Goal: Task Accomplishment & Management: Manage account settings

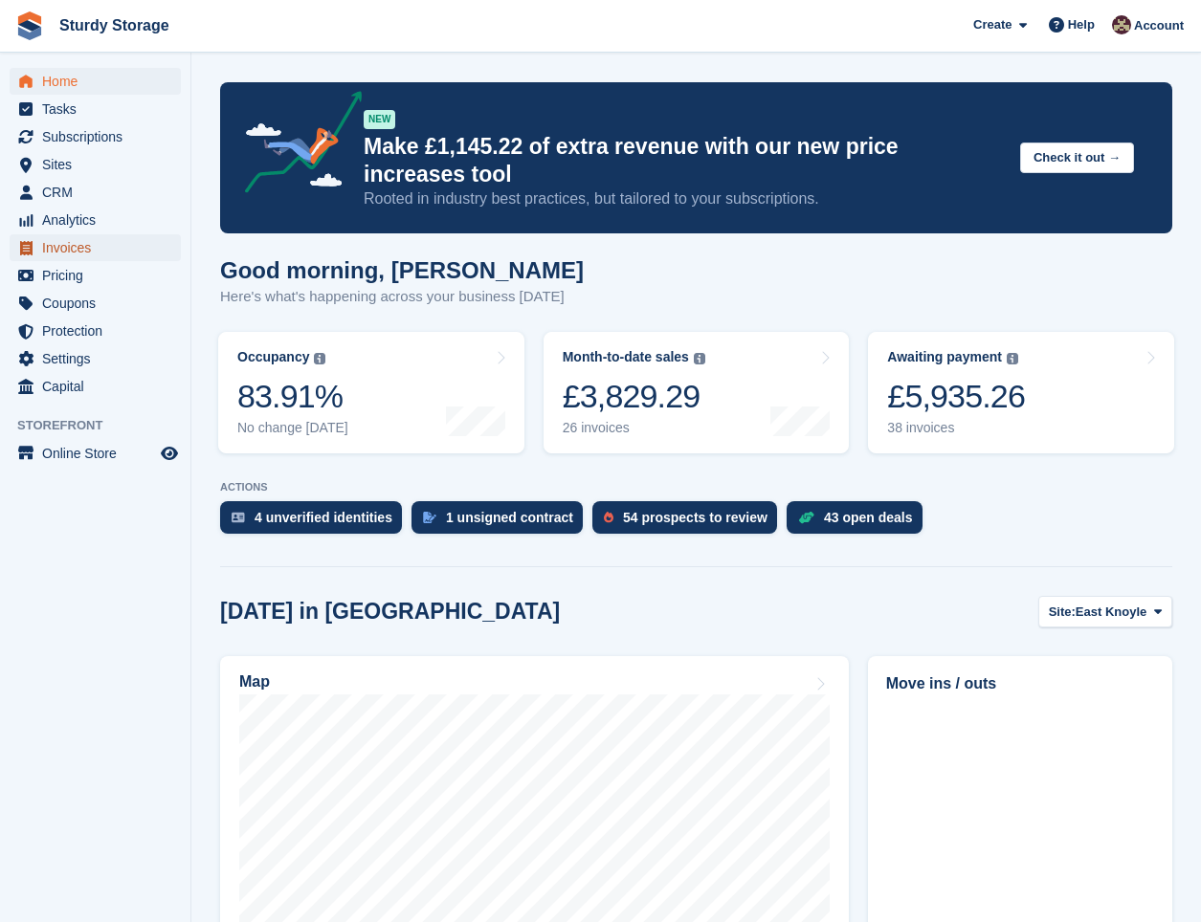
click at [62, 241] on span "Invoices" at bounding box center [99, 247] width 115 height 27
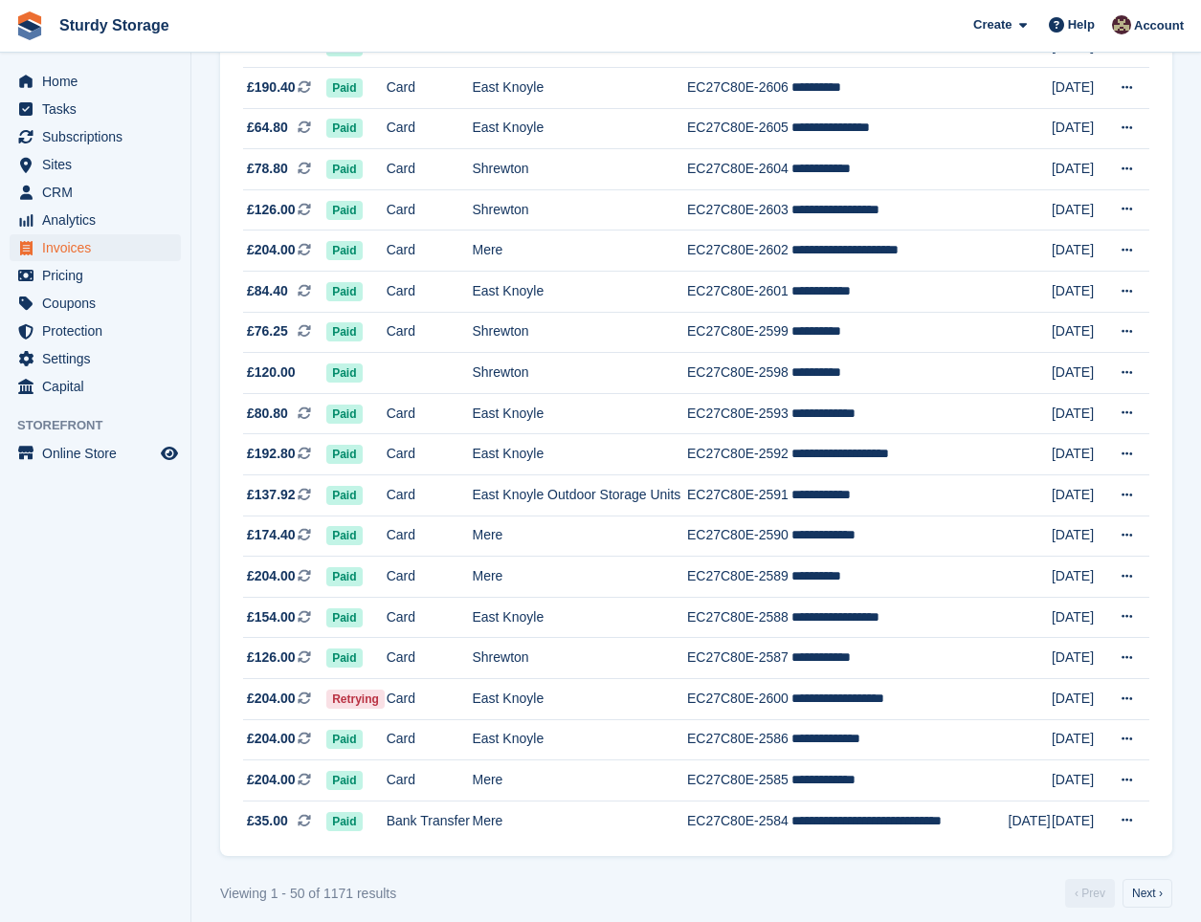
scroll to position [1531, 0]
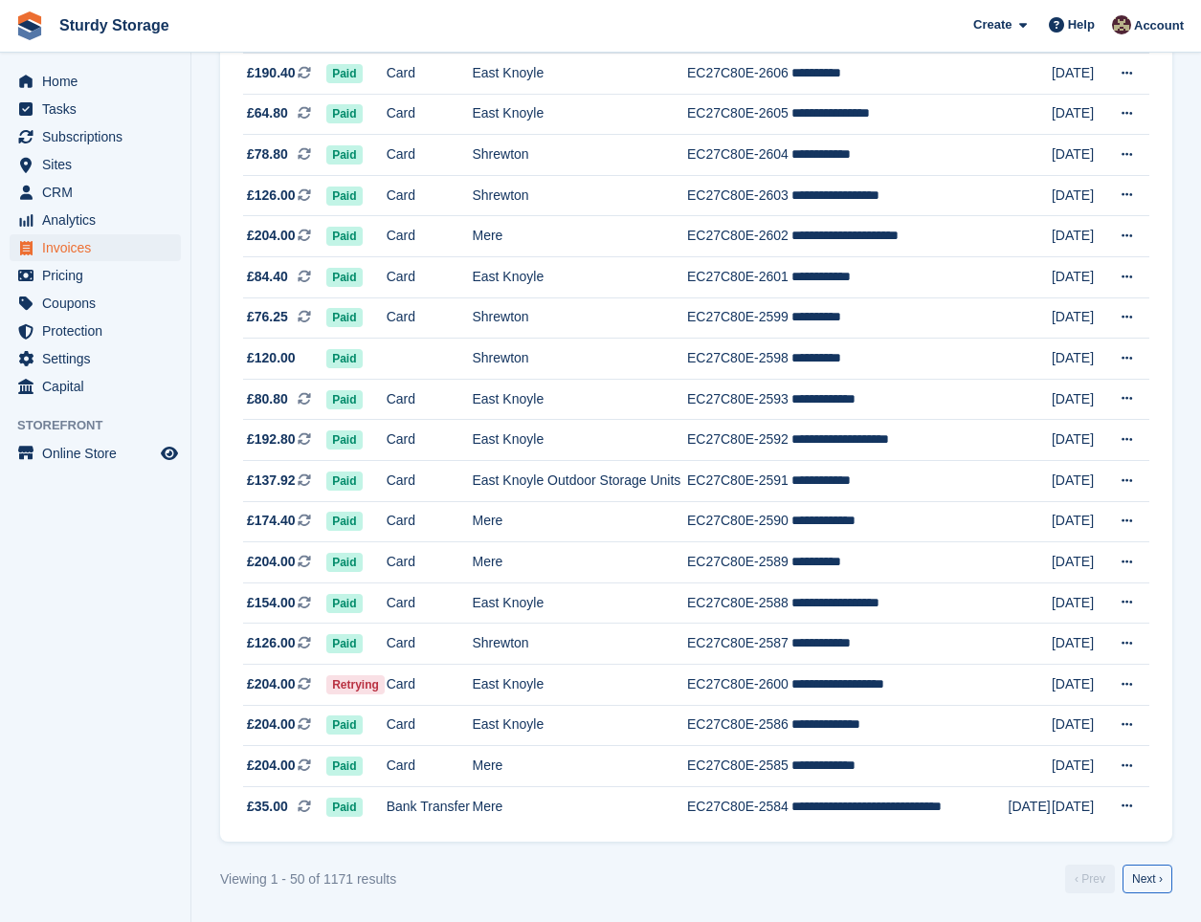
click at [1139, 885] on link "Next ›" at bounding box center [1147, 879] width 50 height 29
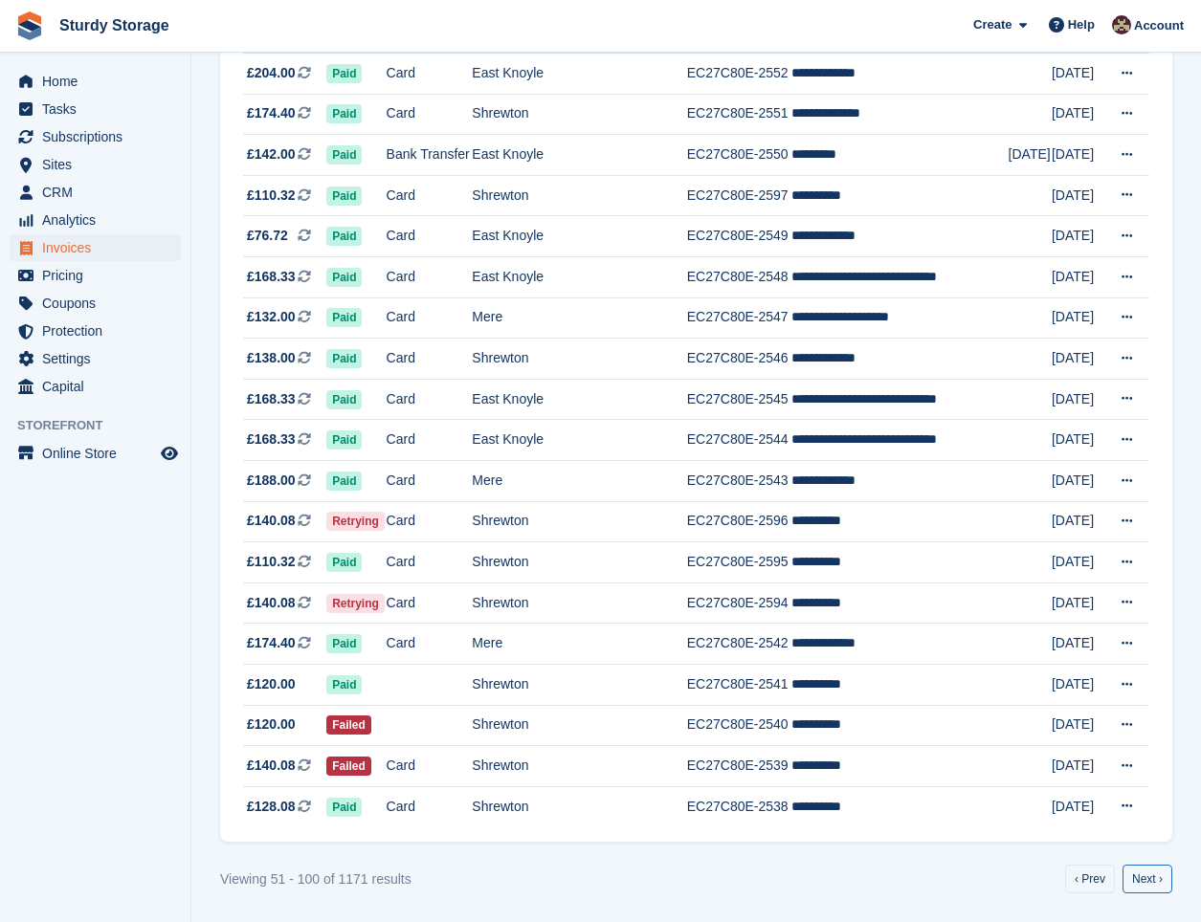
click at [1139, 885] on link "Next ›" at bounding box center [1147, 879] width 50 height 29
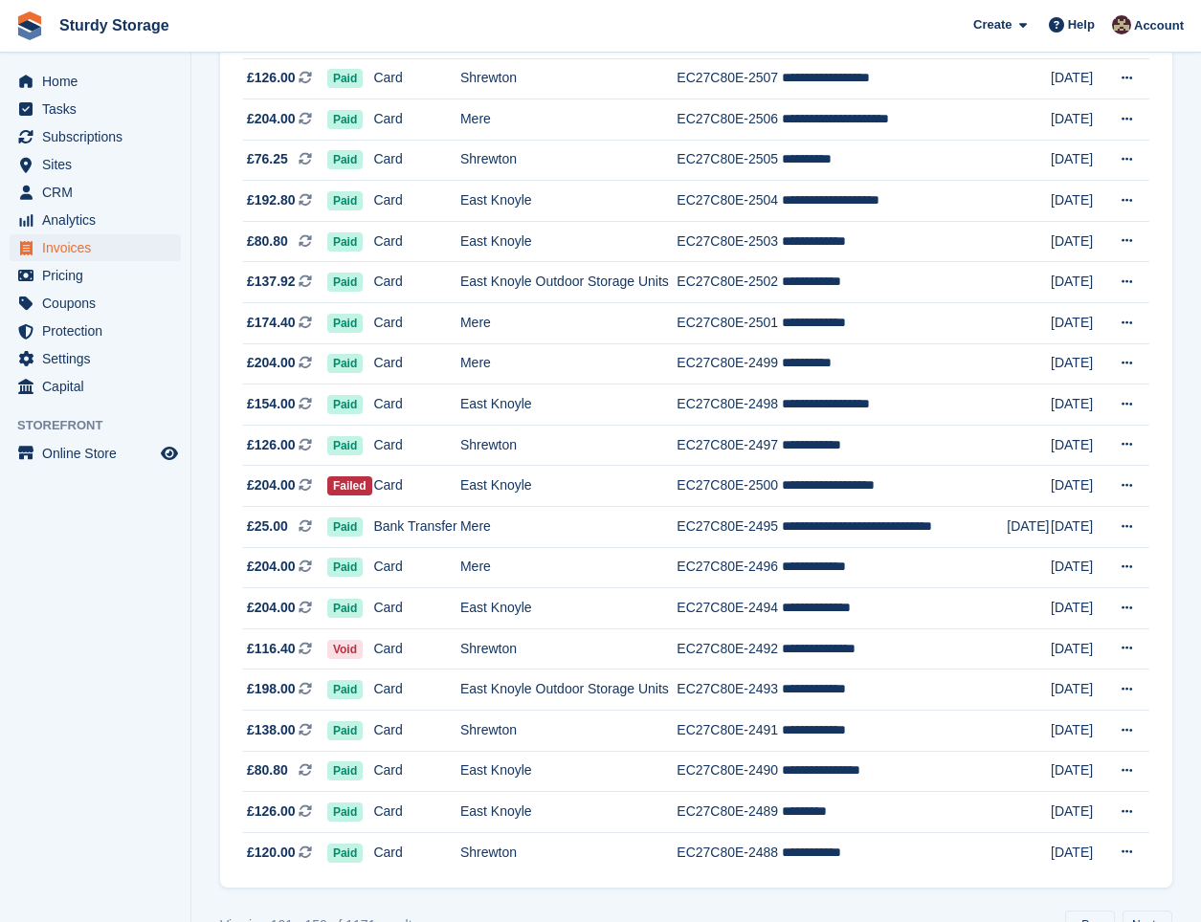
scroll to position [1531, 0]
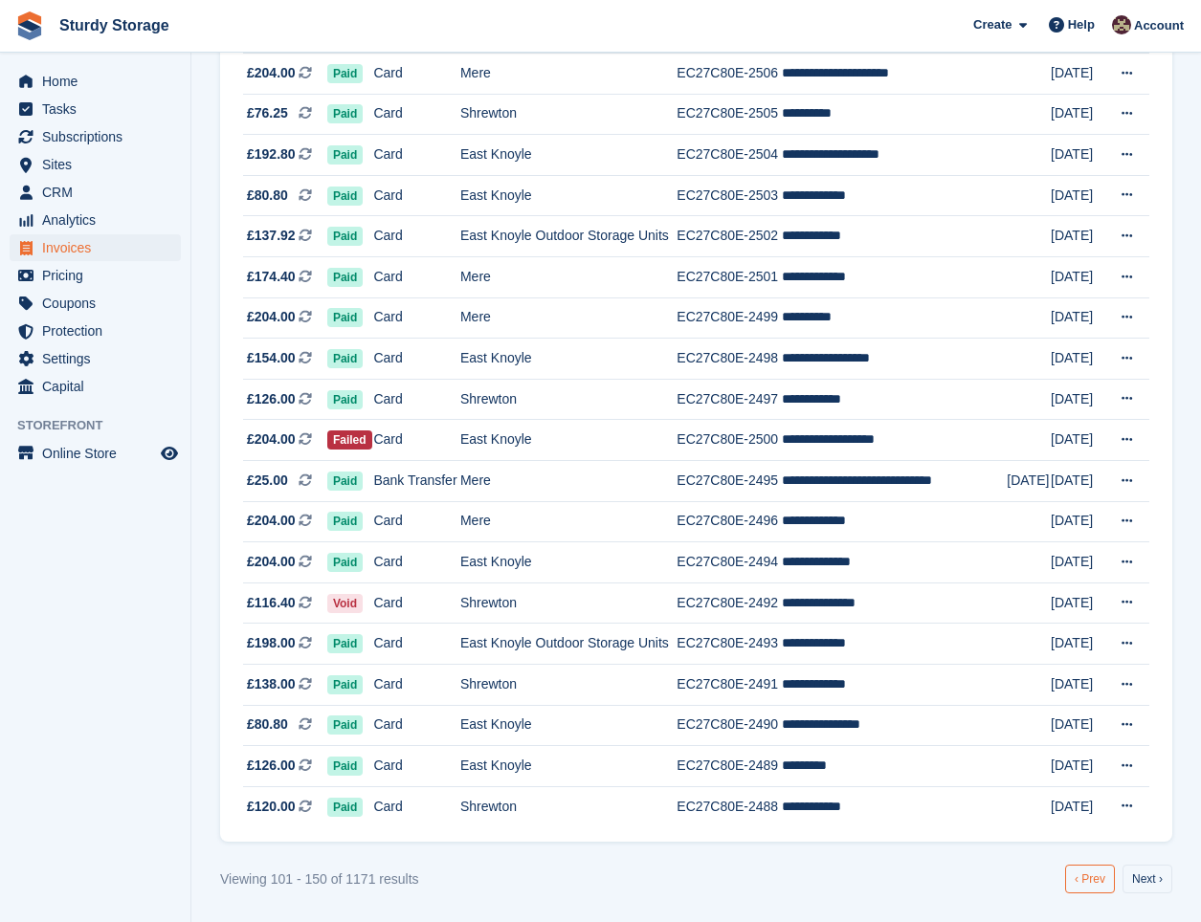
click at [1096, 887] on link "‹ Prev" at bounding box center [1090, 879] width 50 height 29
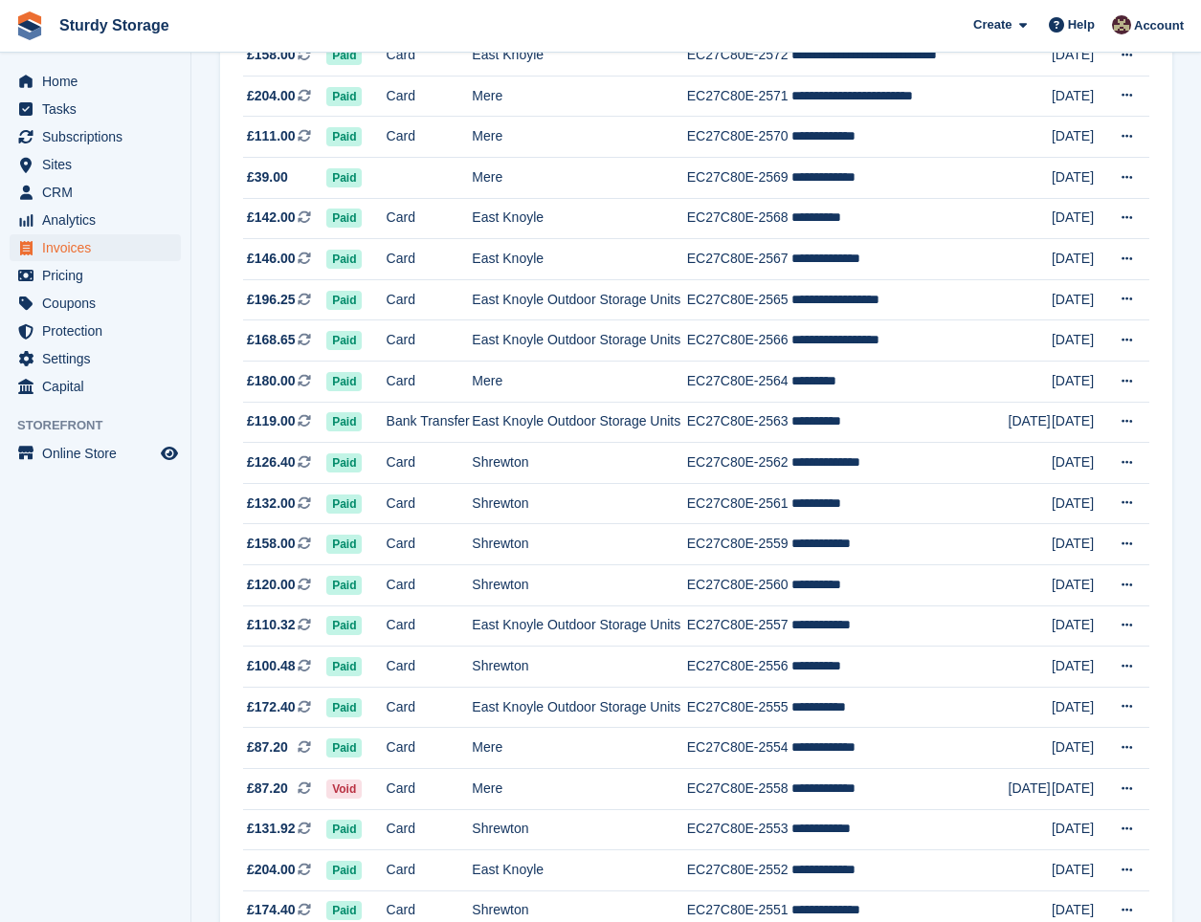
scroll to position [1531, 0]
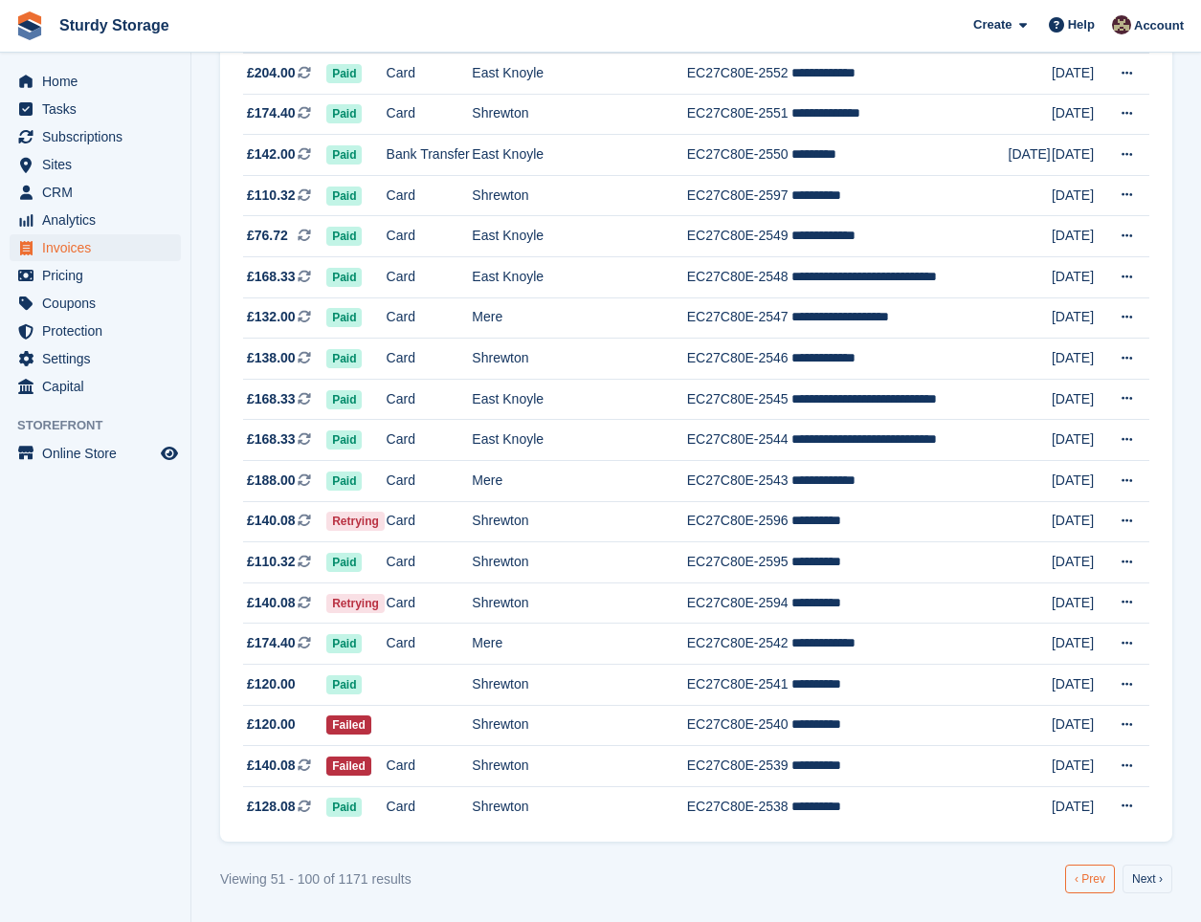
click at [1101, 877] on link "‹ Prev" at bounding box center [1090, 879] width 50 height 29
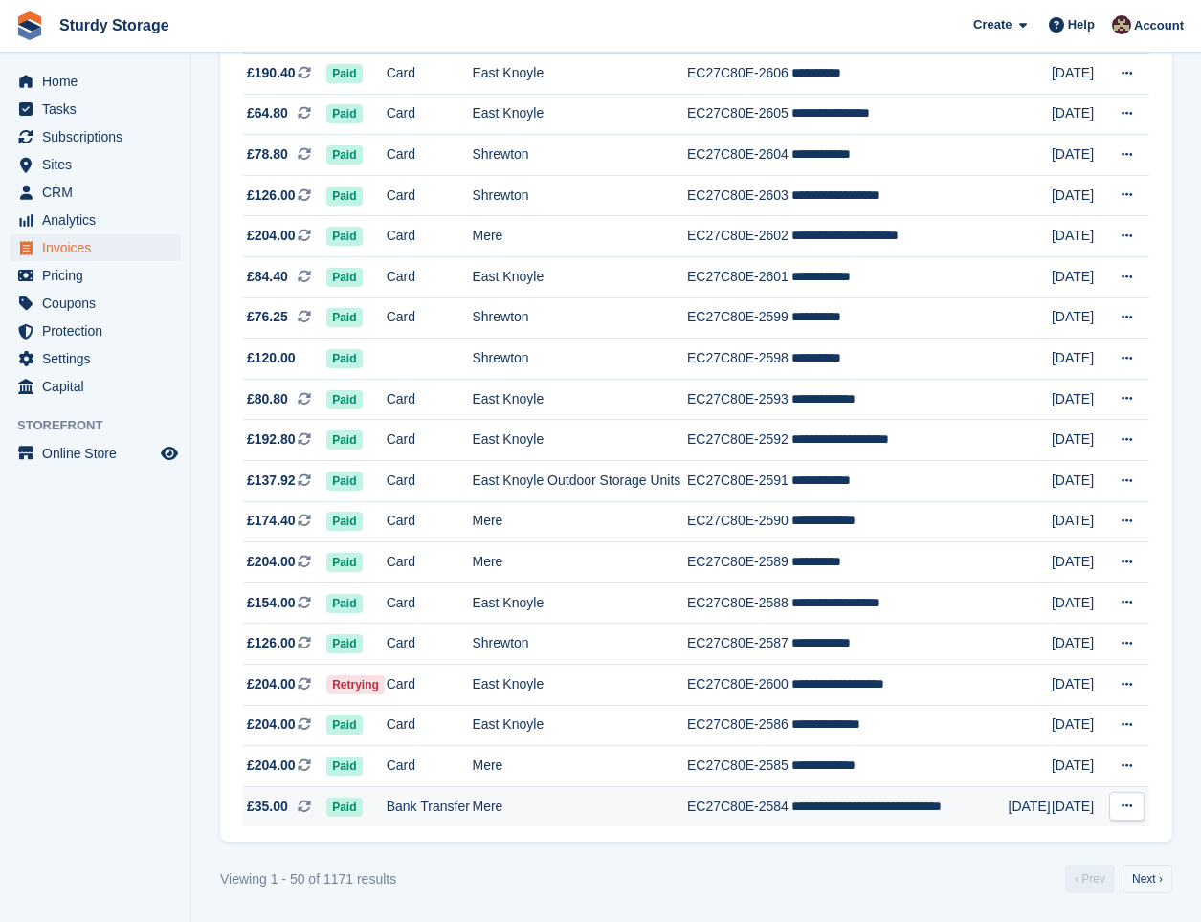
click at [283, 808] on span "£35.00" at bounding box center [267, 807] width 41 height 20
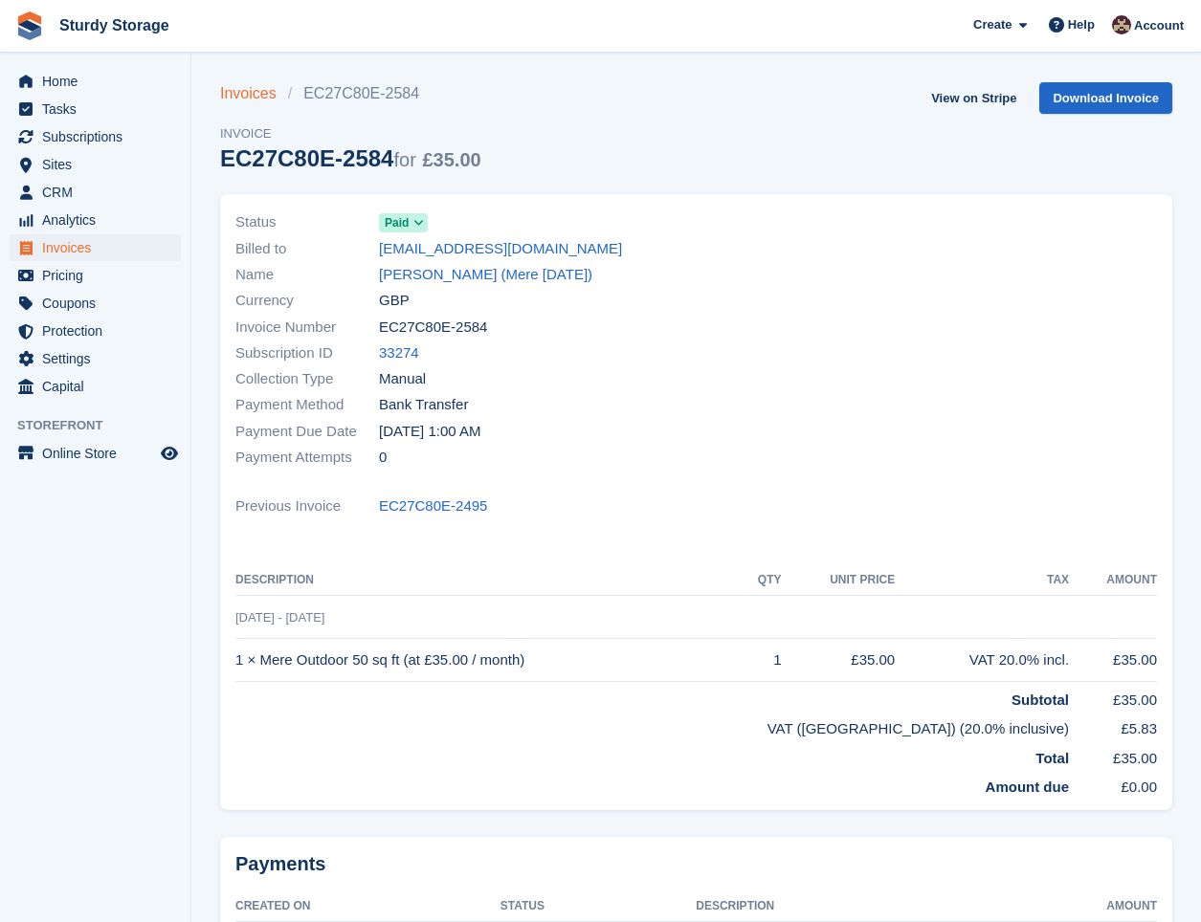
click at [232, 93] on link "Invoices" at bounding box center [254, 93] width 68 height 23
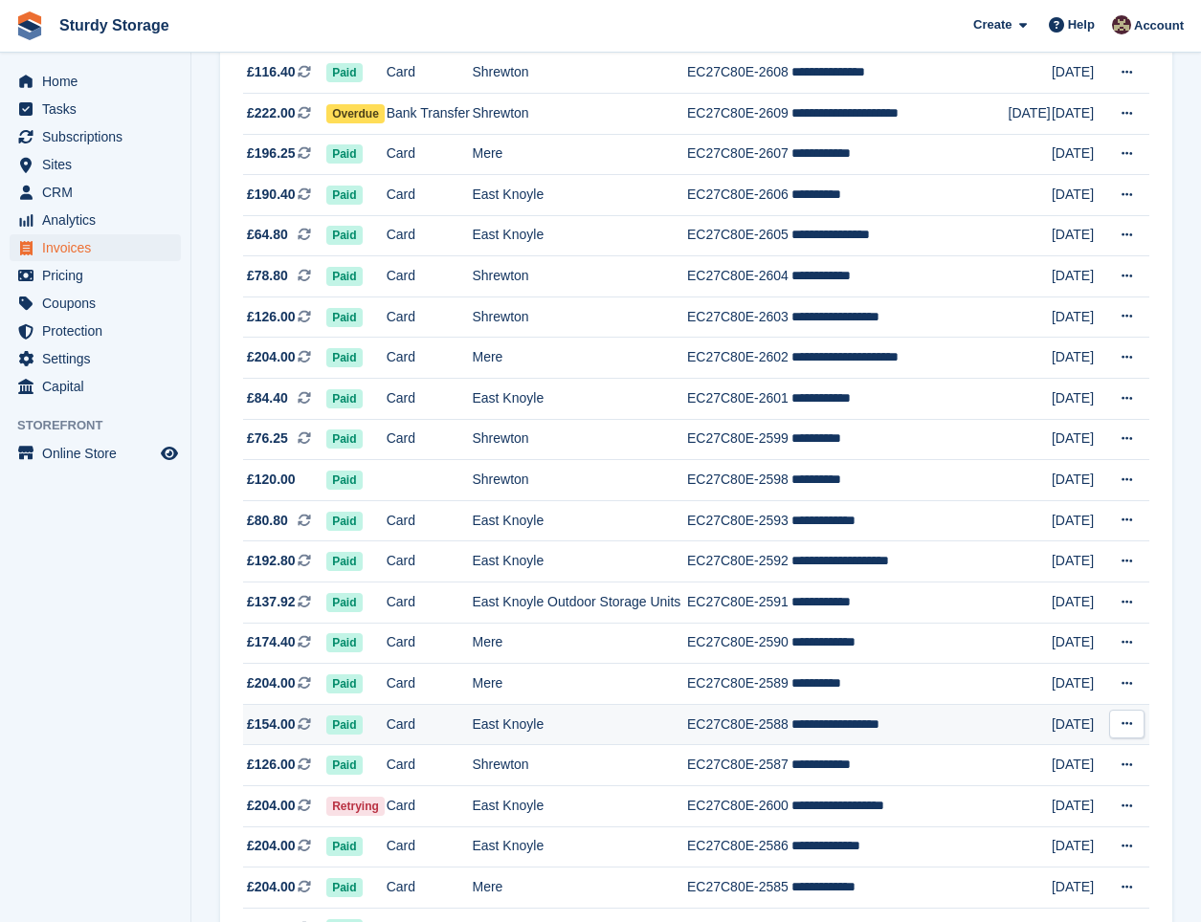
scroll to position [1371, 0]
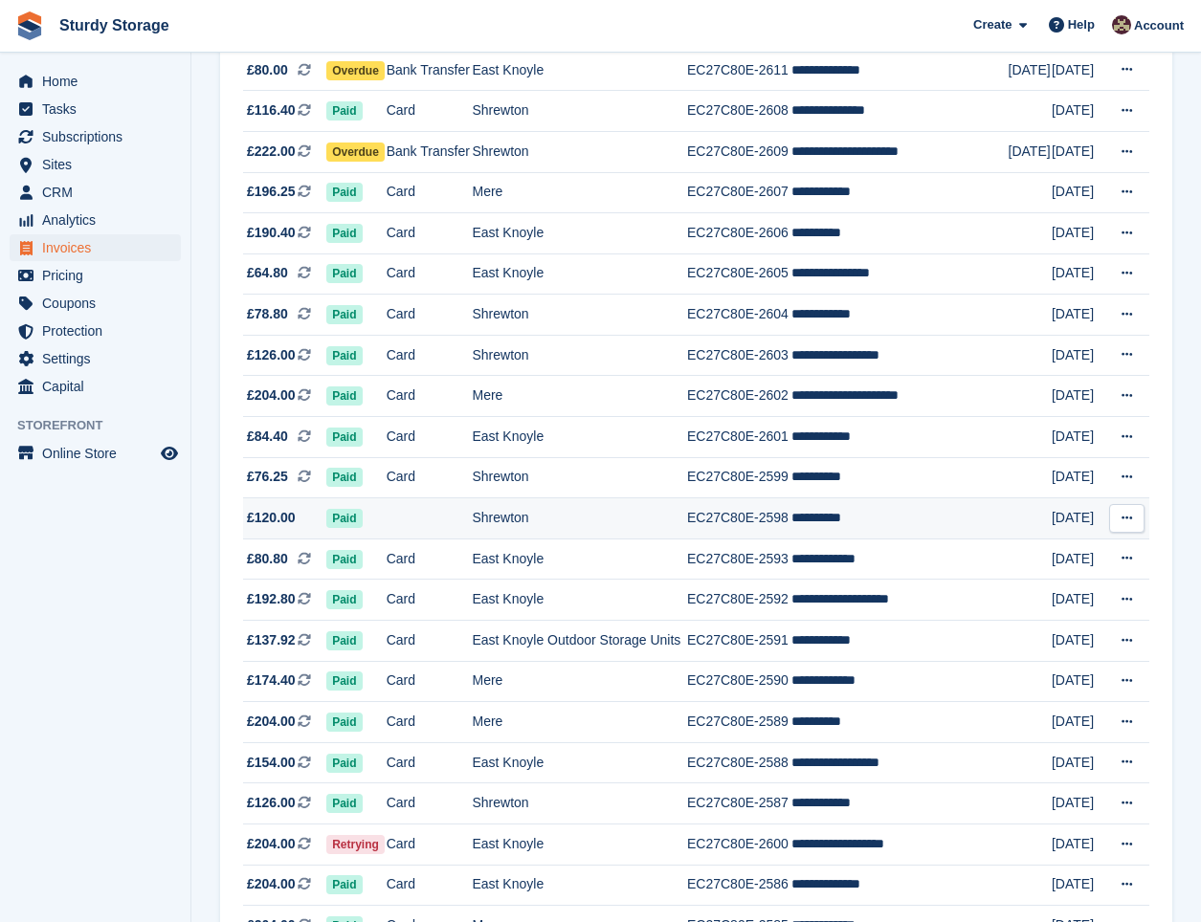
click at [563, 510] on td "Shrewton" at bounding box center [579, 518] width 215 height 41
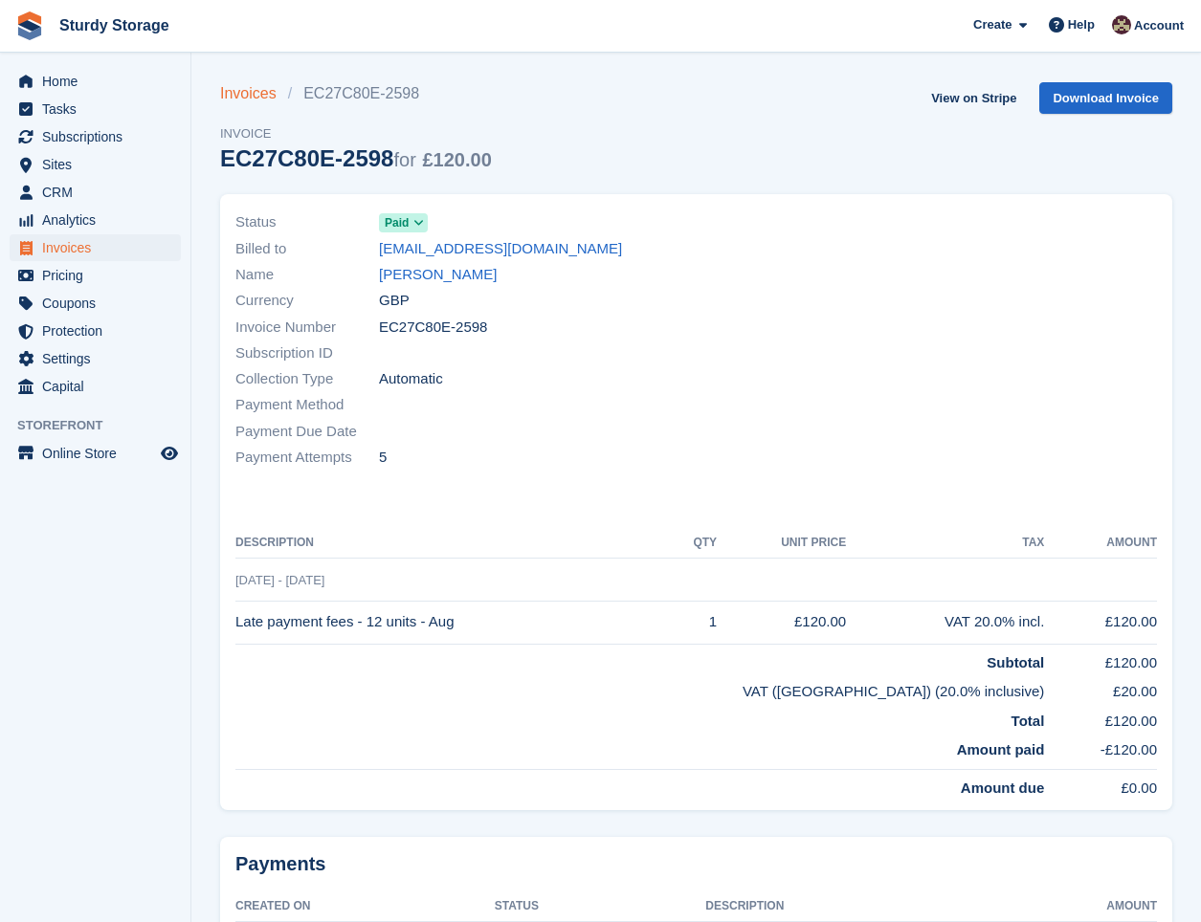
click at [233, 90] on link "Invoices" at bounding box center [254, 93] width 68 height 23
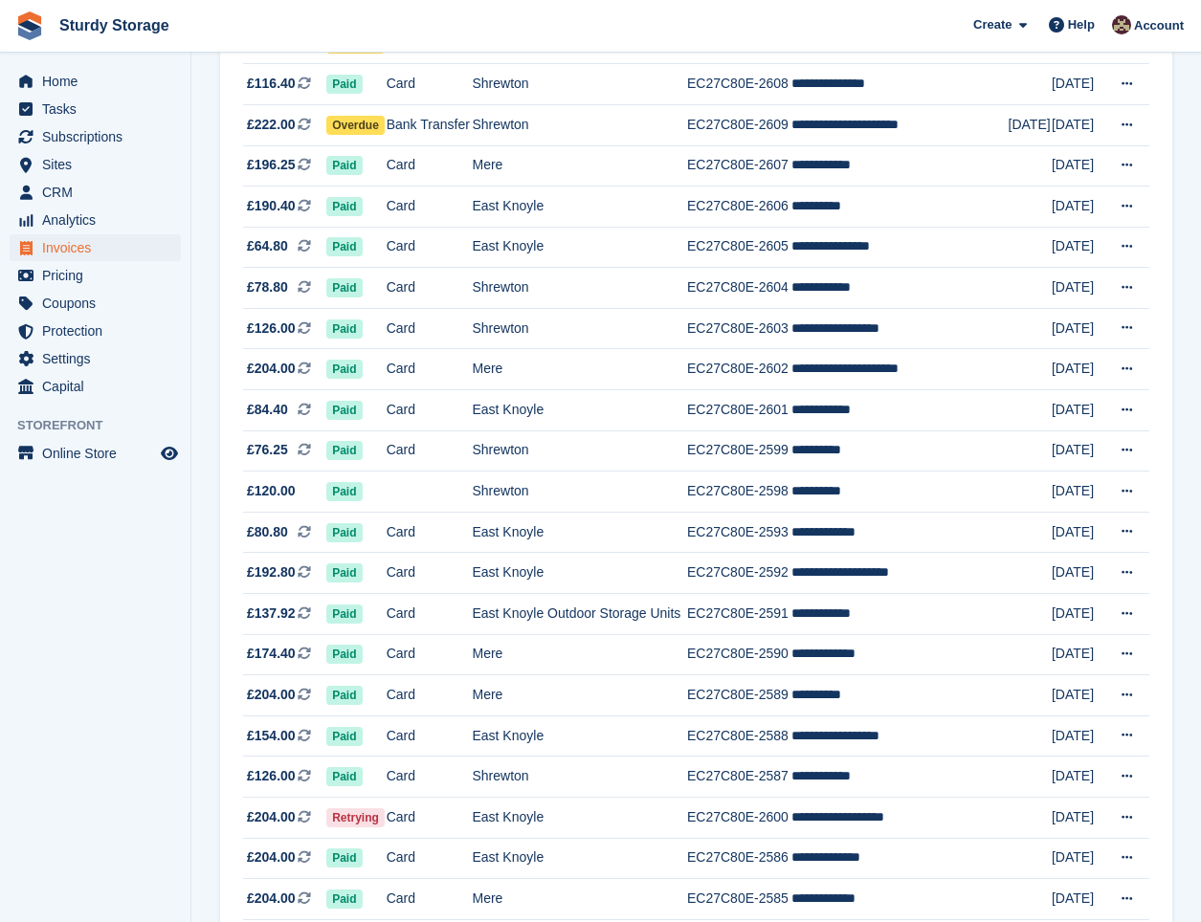
scroll to position [1435, 0]
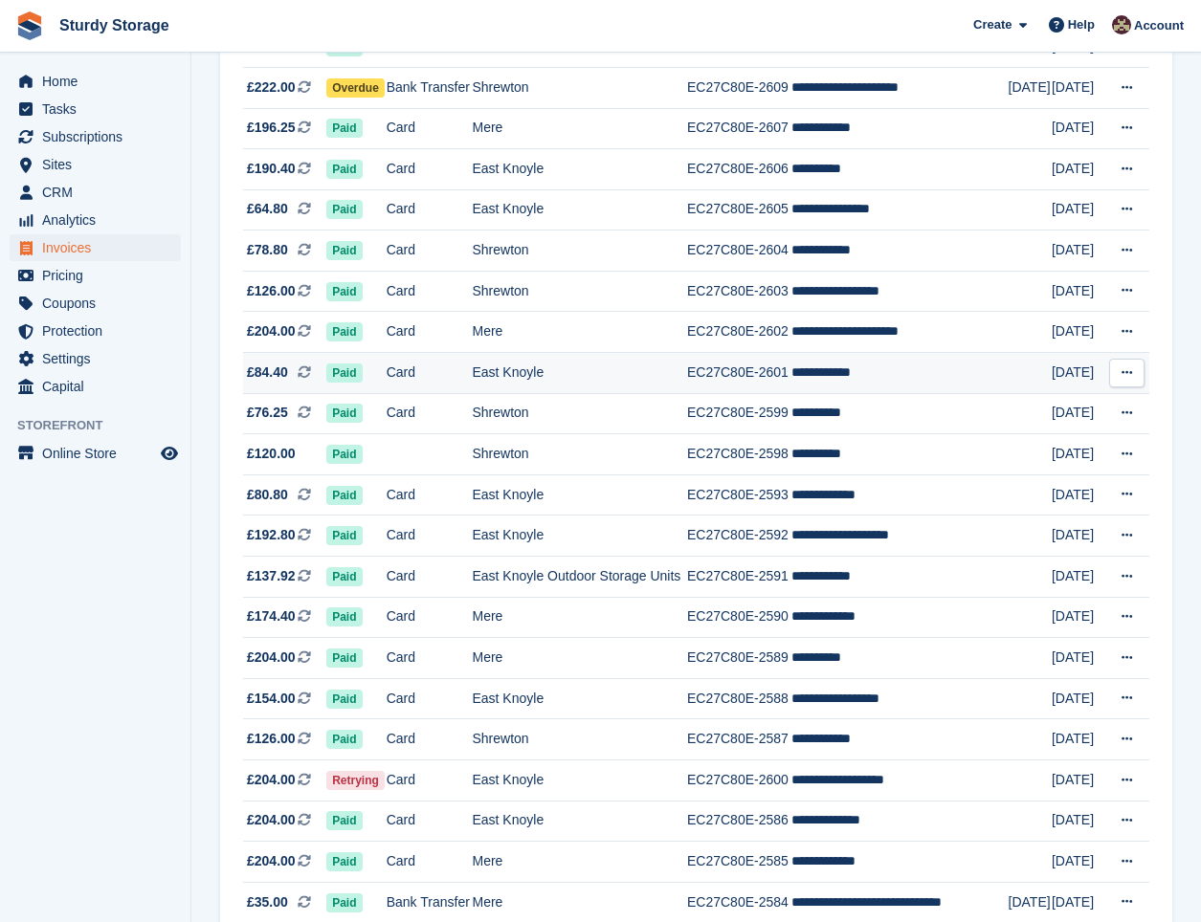
click at [580, 360] on td "East Knoyle" at bounding box center [579, 373] width 215 height 41
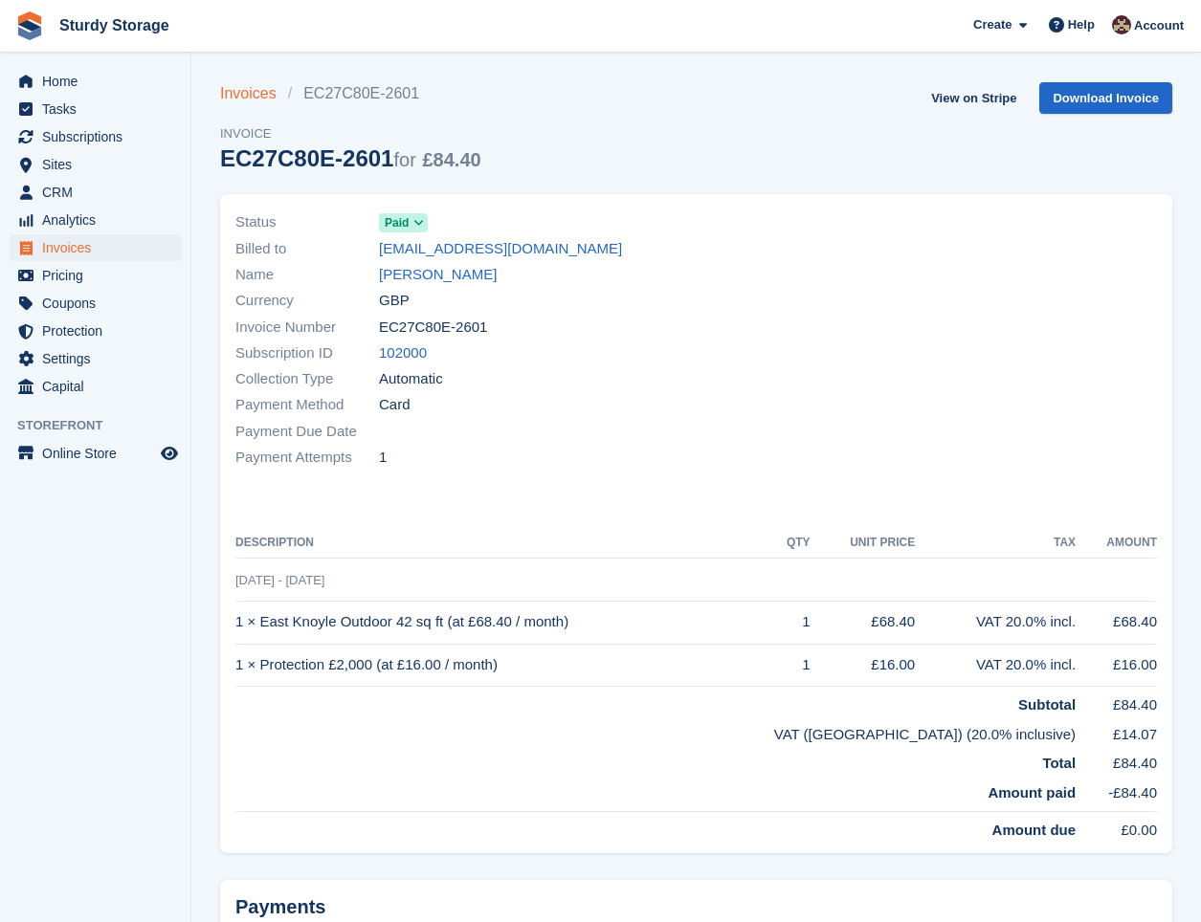
click at [234, 95] on link "Invoices" at bounding box center [254, 93] width 68 height 23
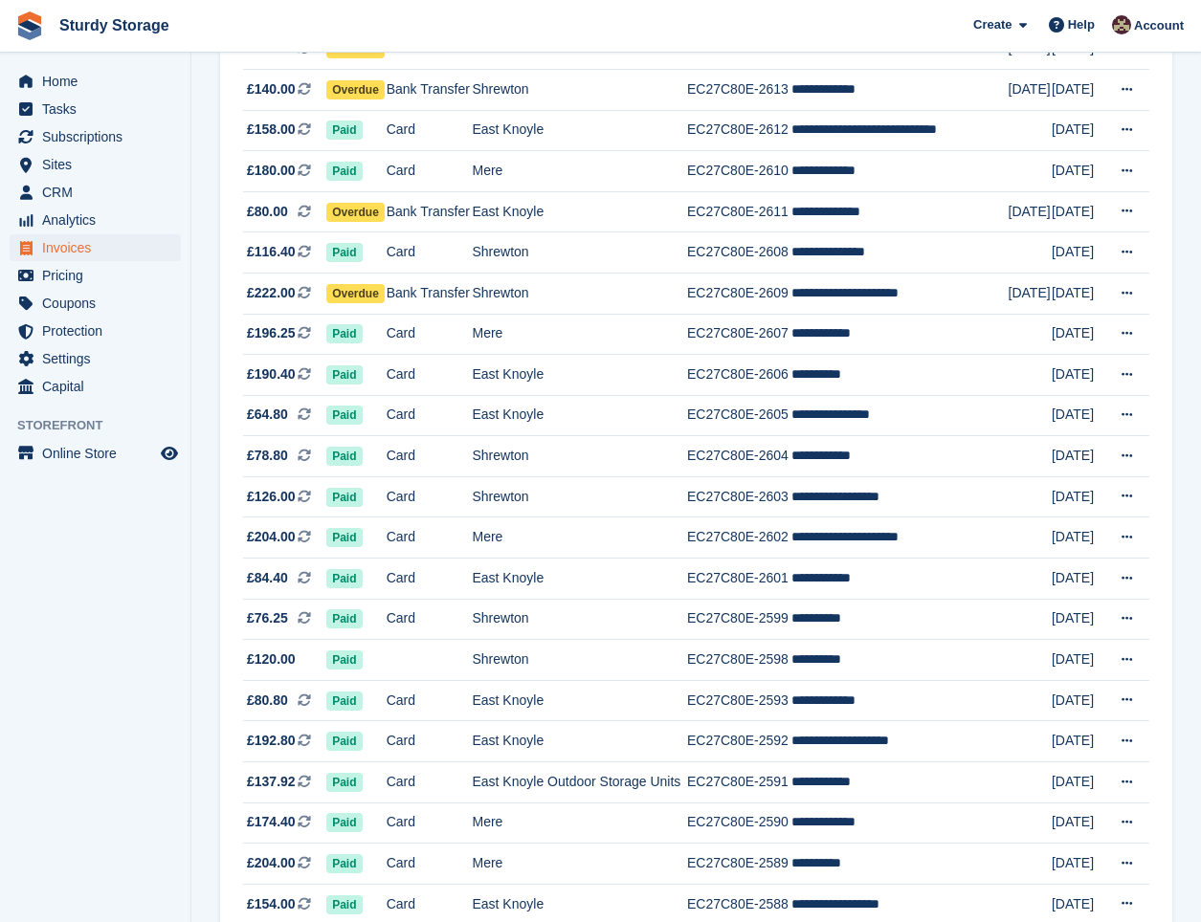
scroll to position [1275, 0]
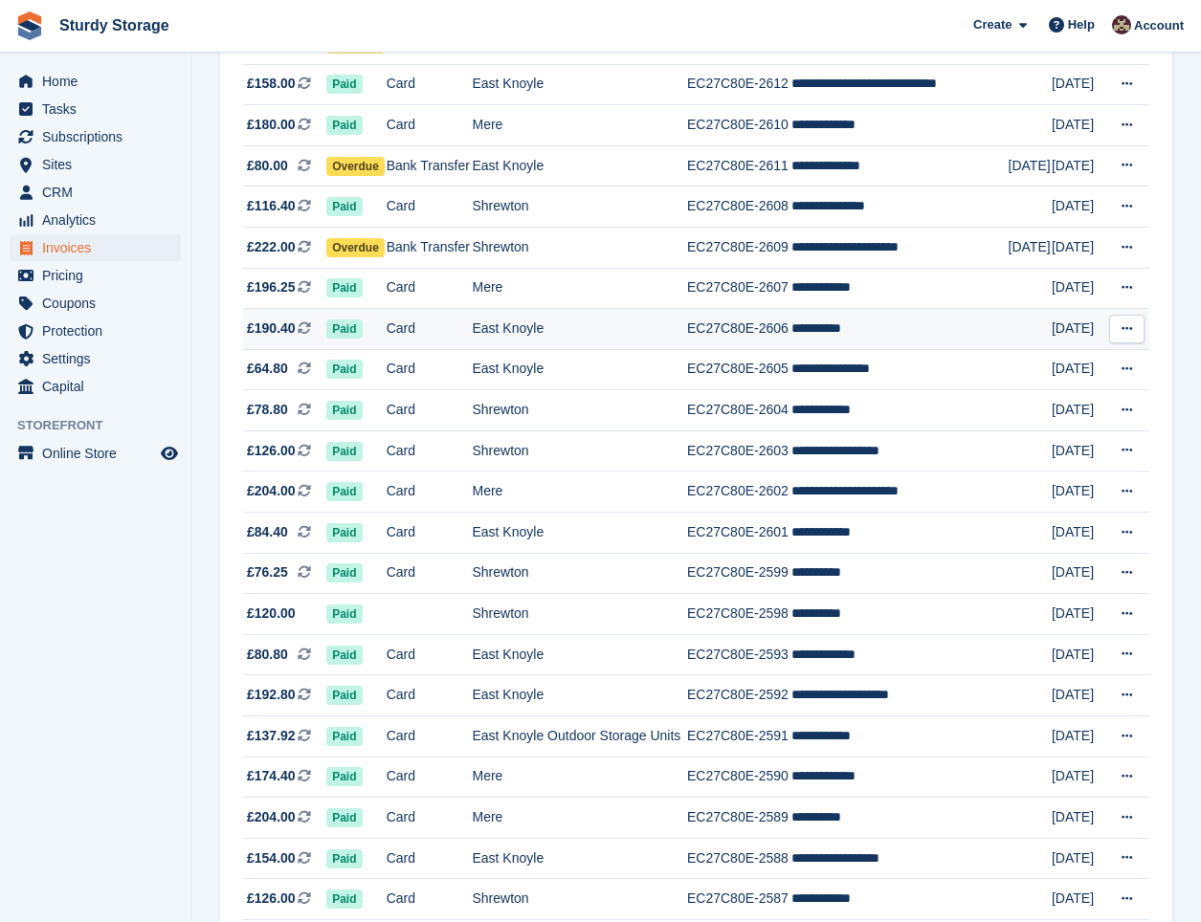
click at [574, 318] on td "East Knoyle" at bounding box center [579, 329] width 215 height 41
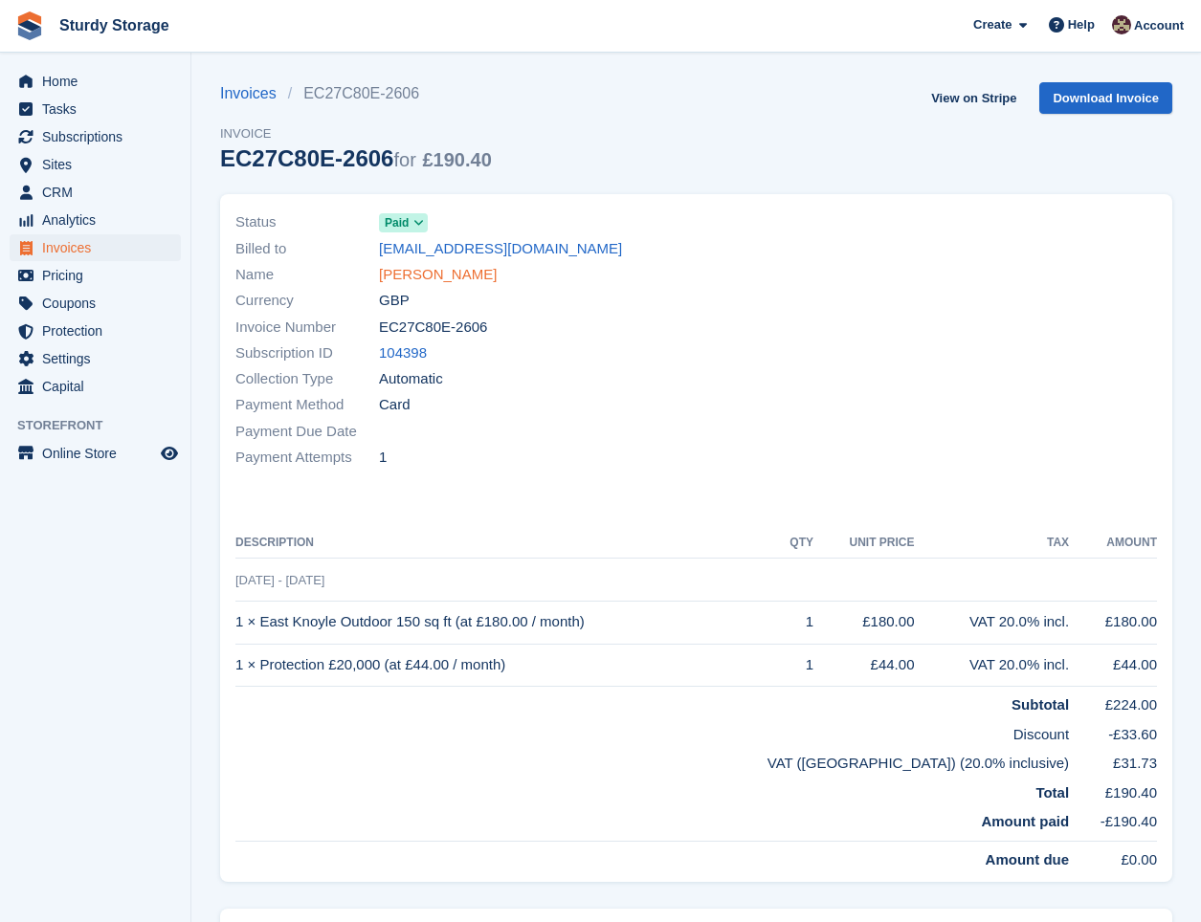
click at [411, 269] on link "[PERSON_NAME]" at bounding box center [438, 275] width 118 height 22
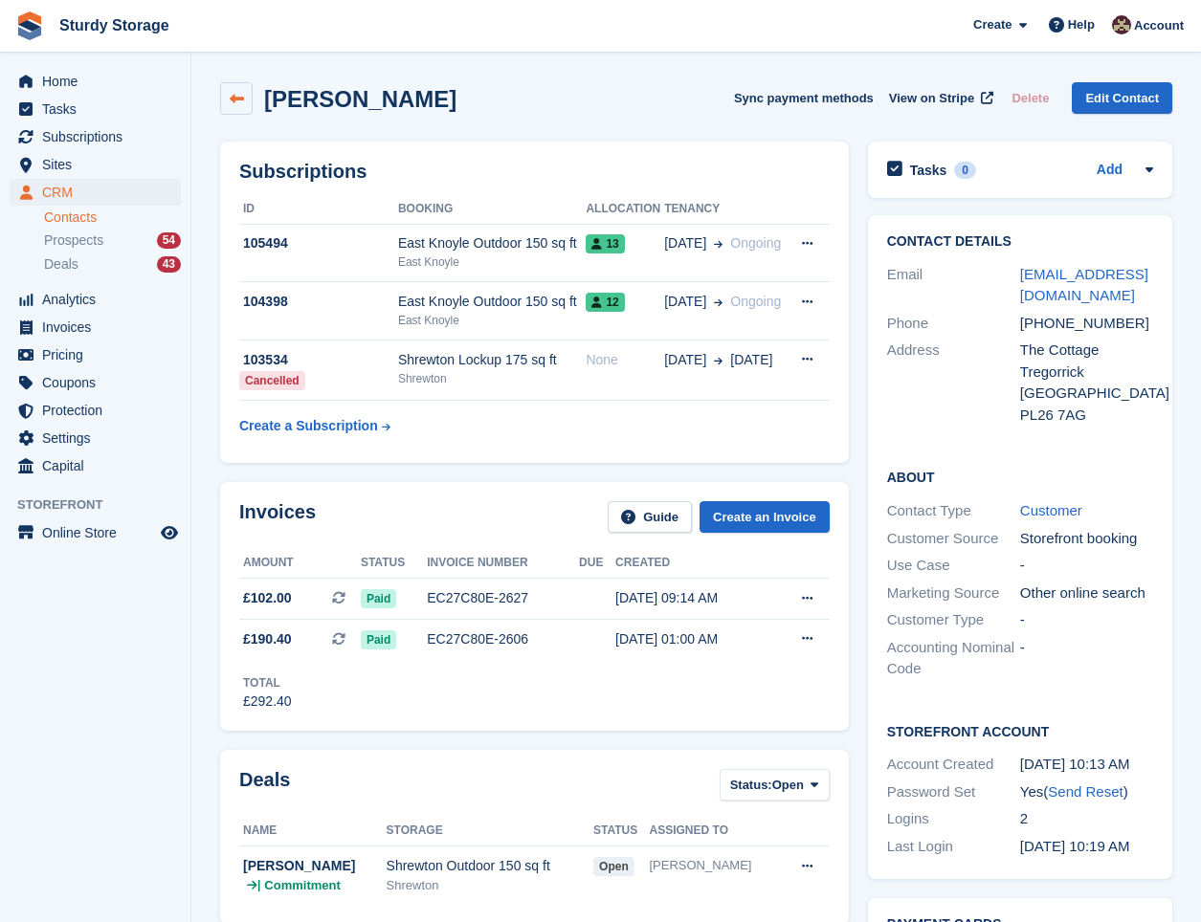
click at [230, 97] on icon at bounding box center [237, 99] width 14 height 14
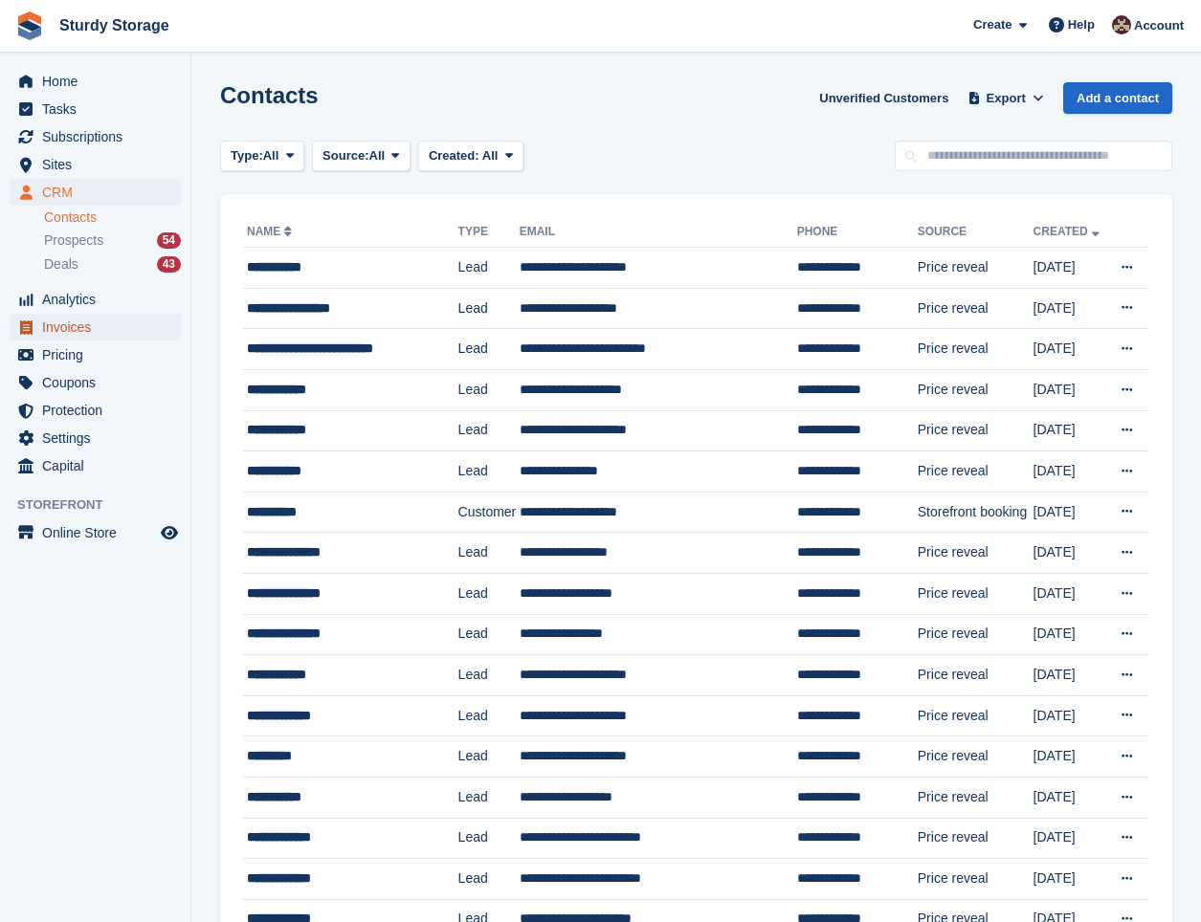
click at [64, 321] on span "Invoices" at bounding box center [99, 327] width 115 height 27
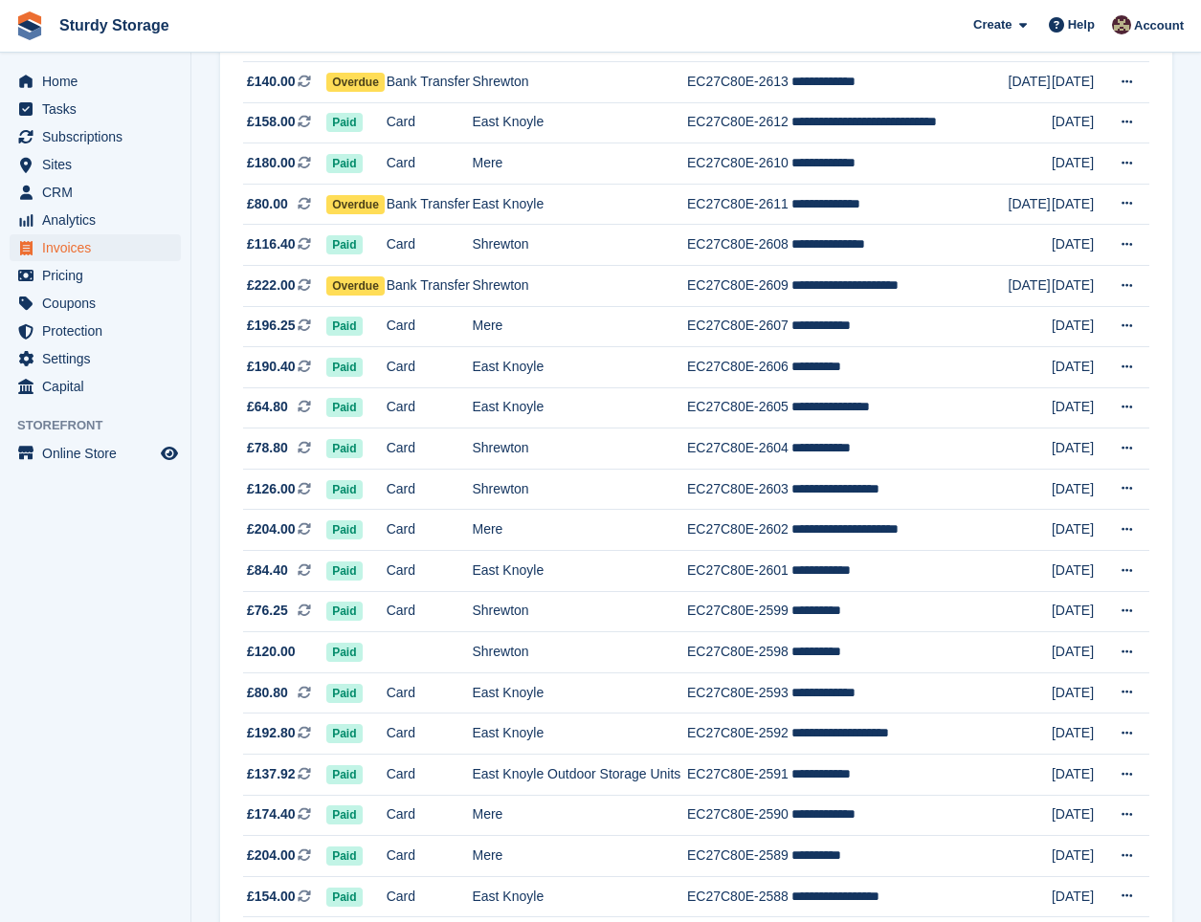
scroll to position [1435, 0]
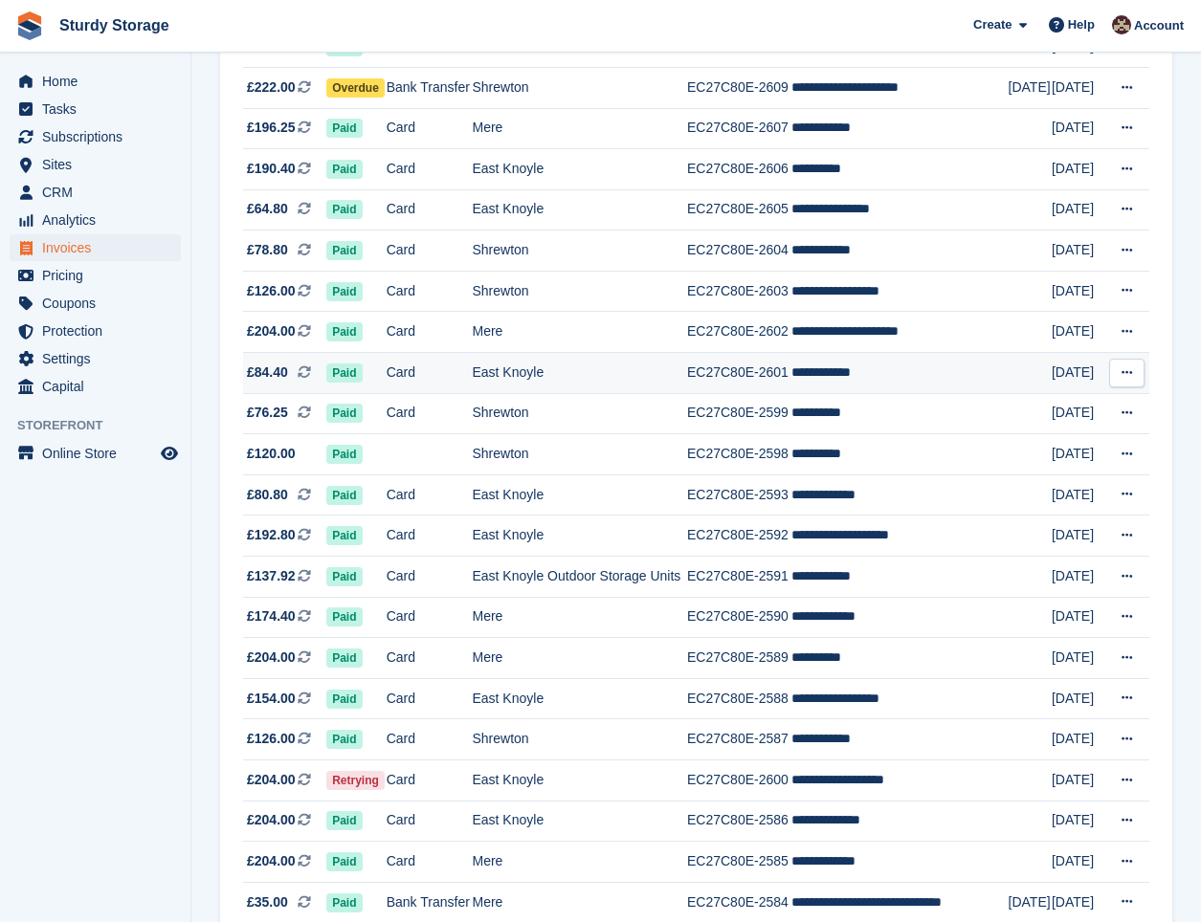
click at [585, 369] on td "East Knoyle" at bounding box center [579, 373] width 215 height 41
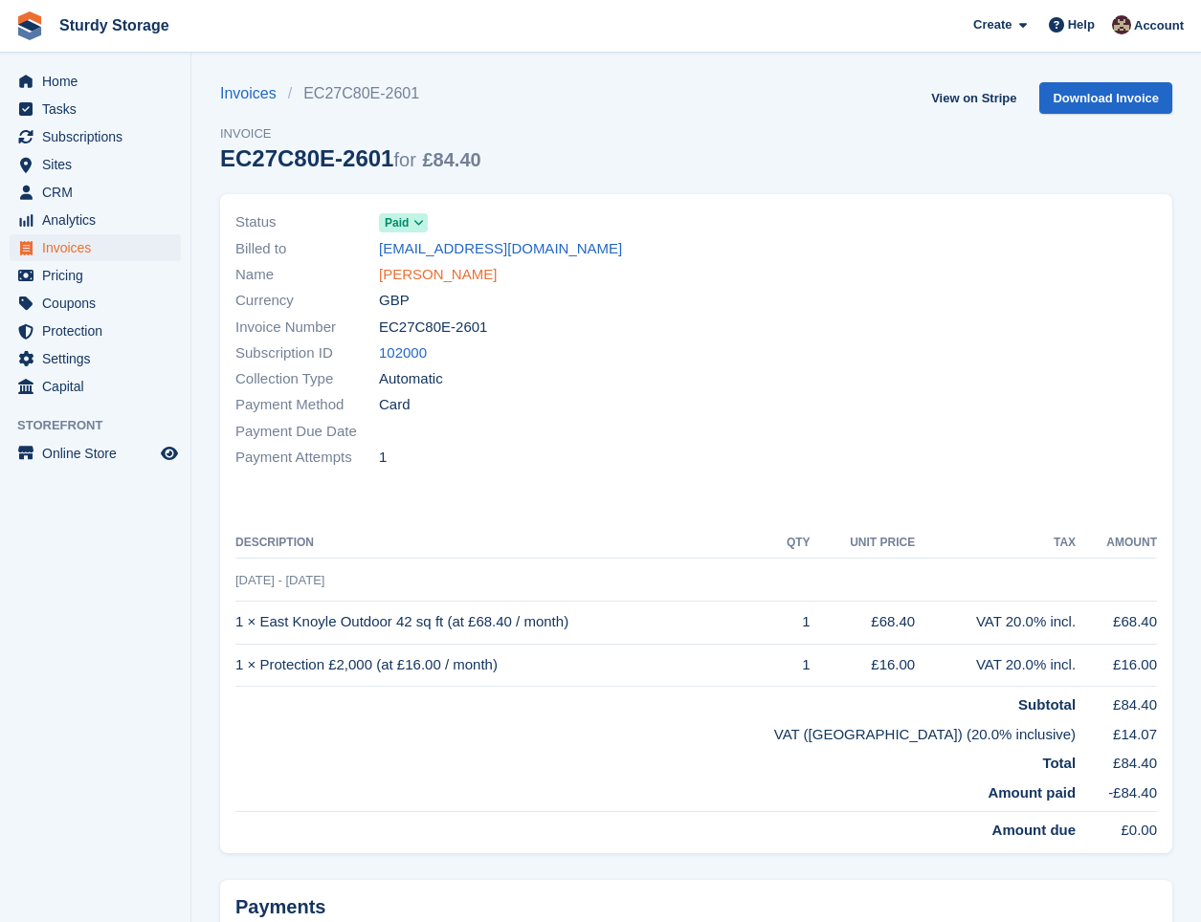
click at [415, 277] on link "David Wright" at bounding box center [438, 275] width 118 height 22
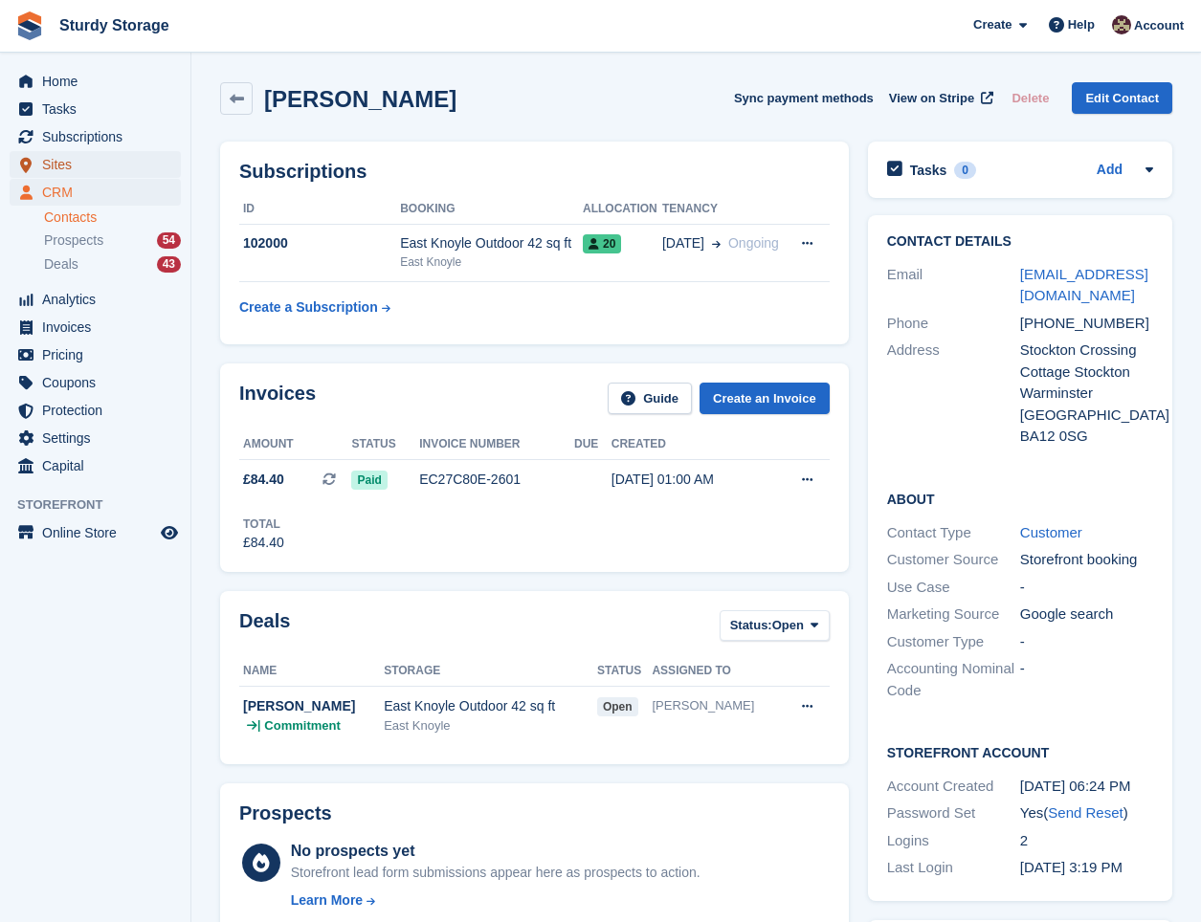
click at [77, 166] on span "Sites" at bounding box center [99, 164] width 115 height 27
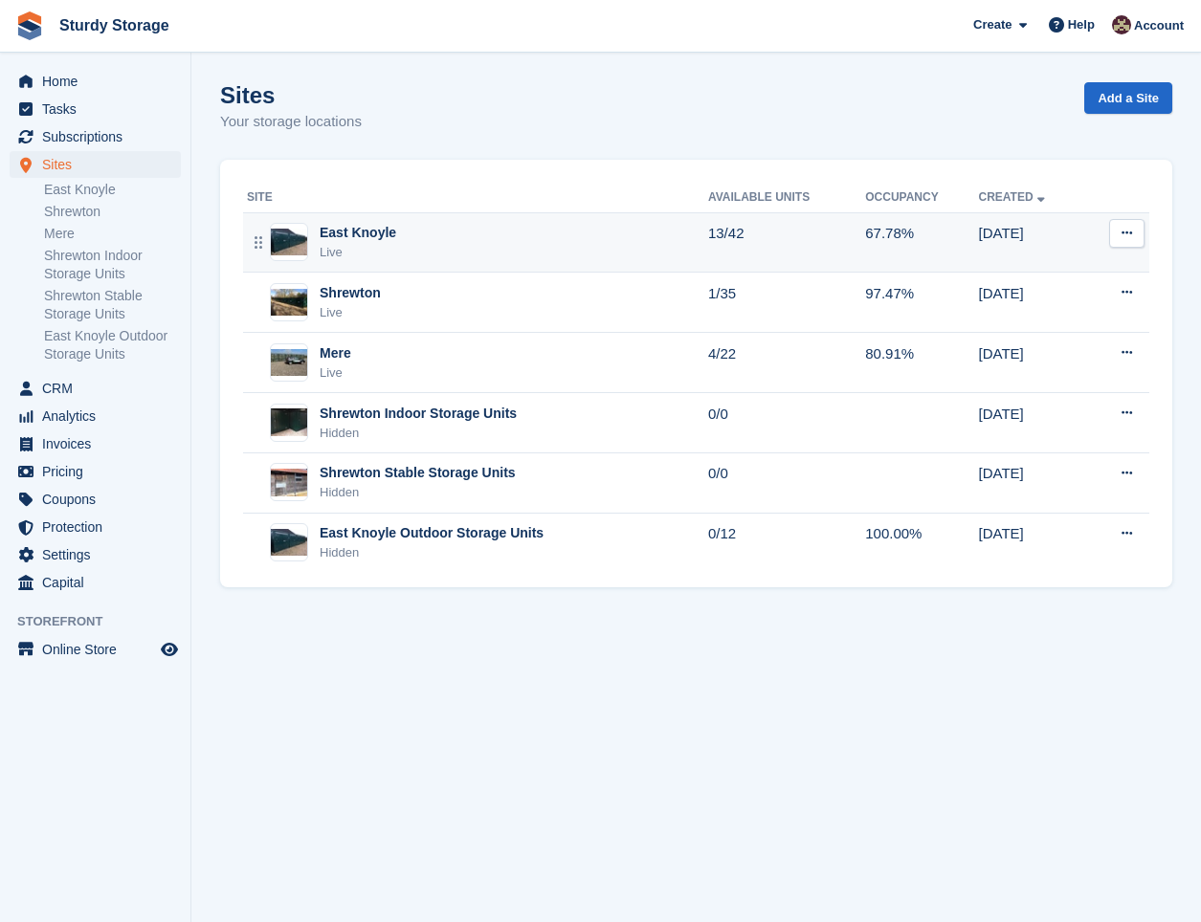
click at [456, 229] on div "East Knoyle Live" at bounding box center [477, 242] width 461 height 39
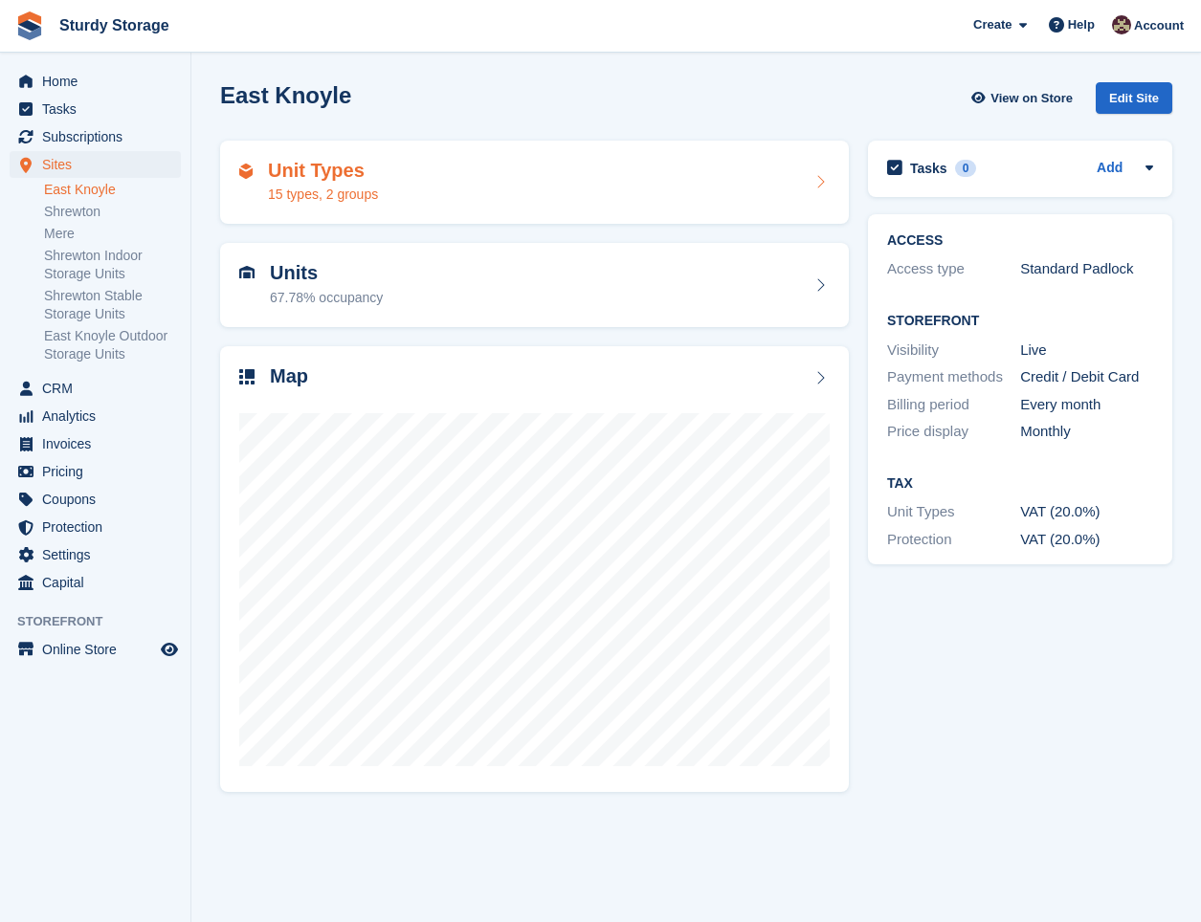
click at [481, 190] on div "Unit Types 15 types, 2 groups" at bounding box center [534, 183] width 590 height 46
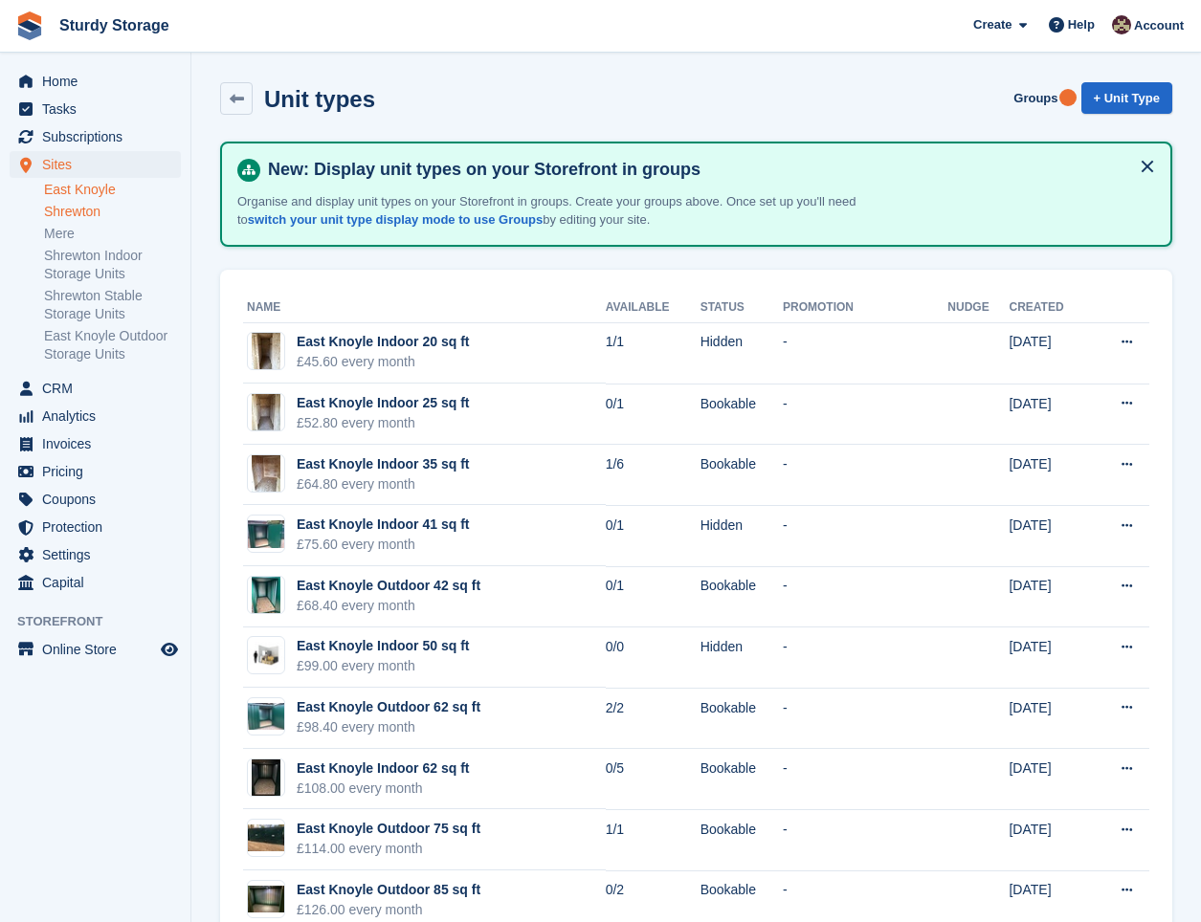
click at [87, 214] on link "Shrewton" at bounding box center [112, 212] width 137 height 18
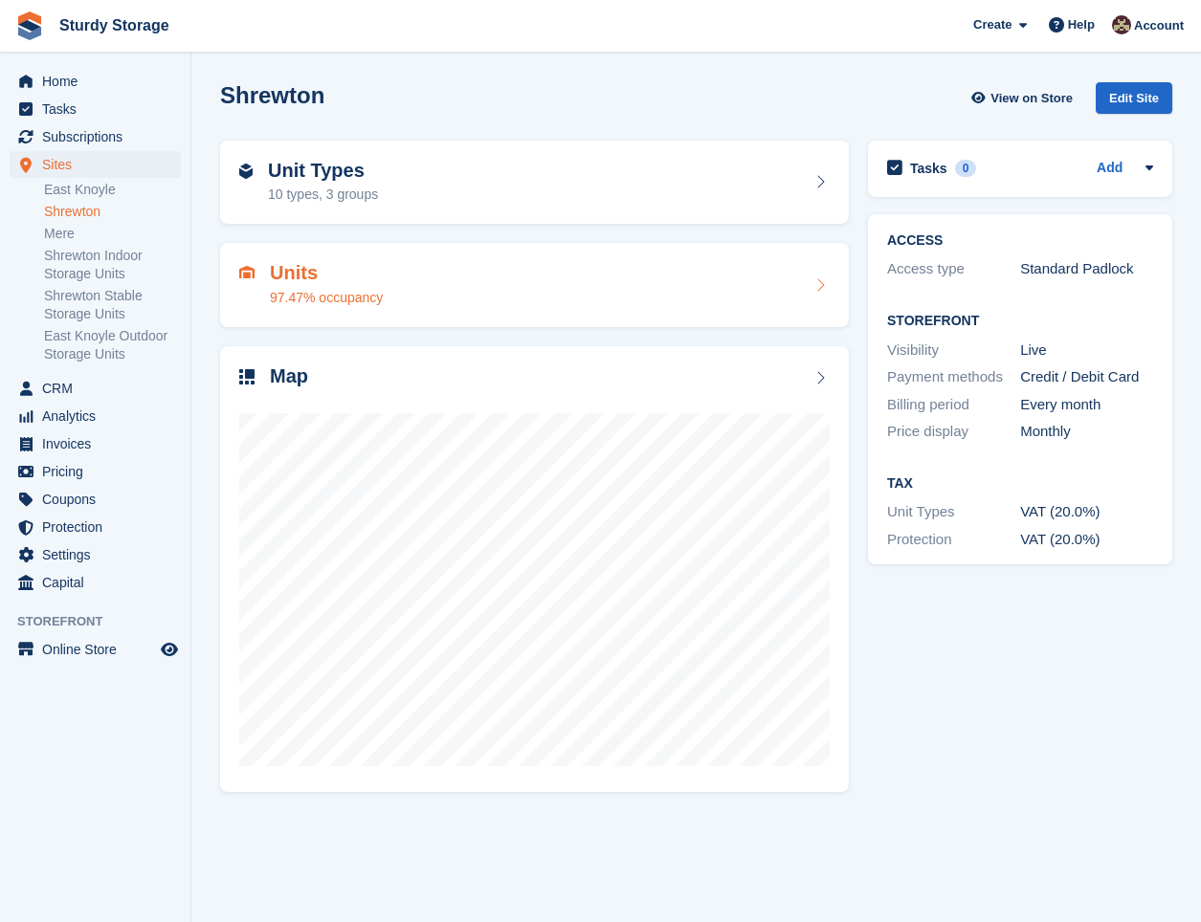
click at [421, 283] on div "Units 97.47% occupancy" at bounding box center [534, 285] width 590 height 46
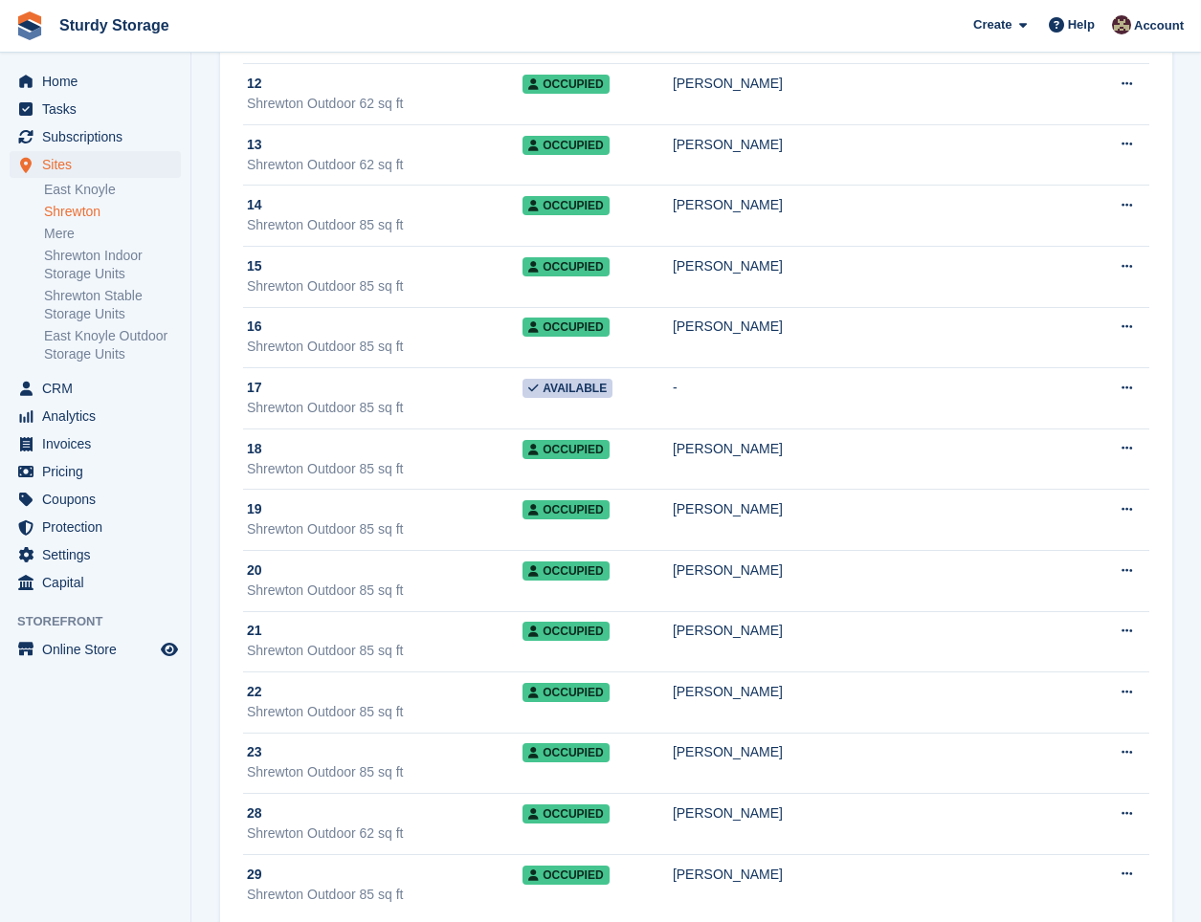
scroll to position [1492, 0]
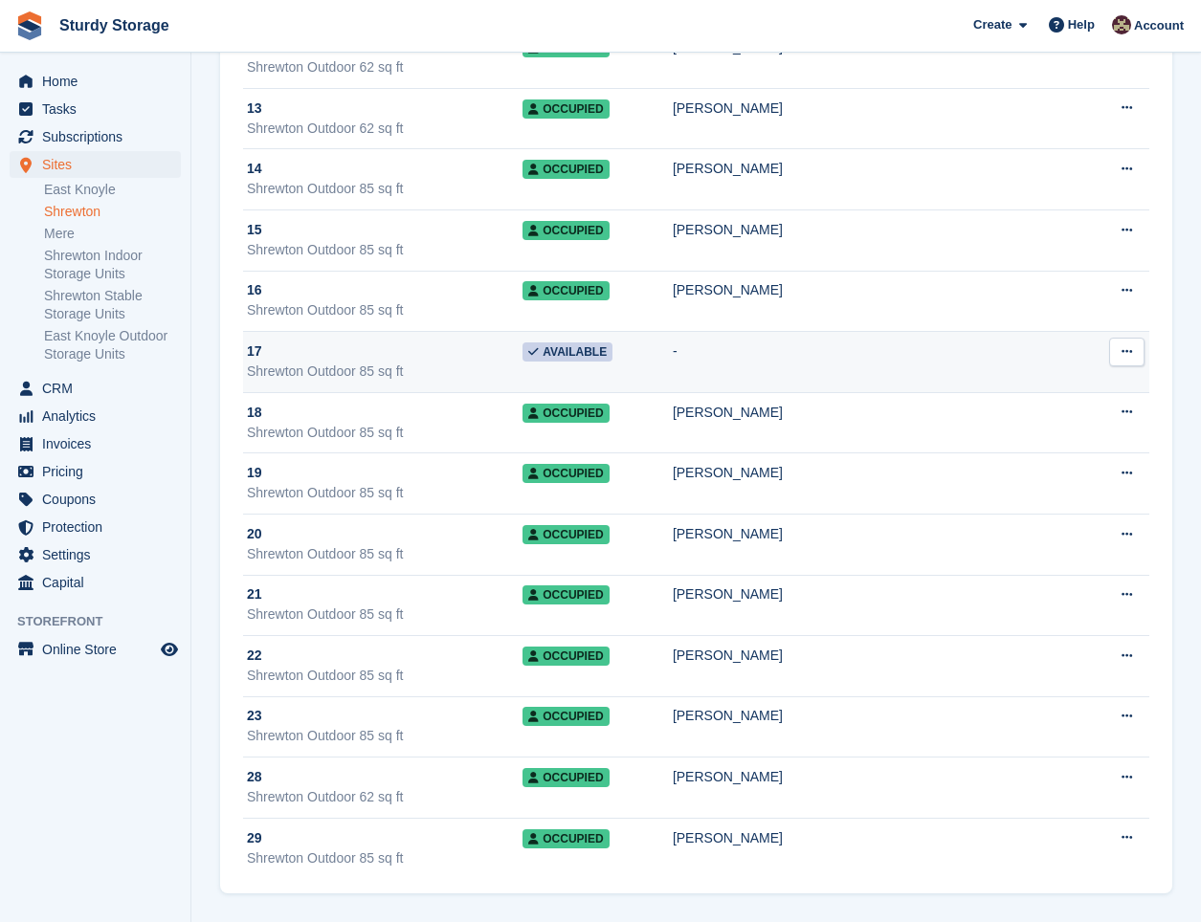
click at [419, 344] on div "17" at bounding box center [385, 352] width 276 height 20
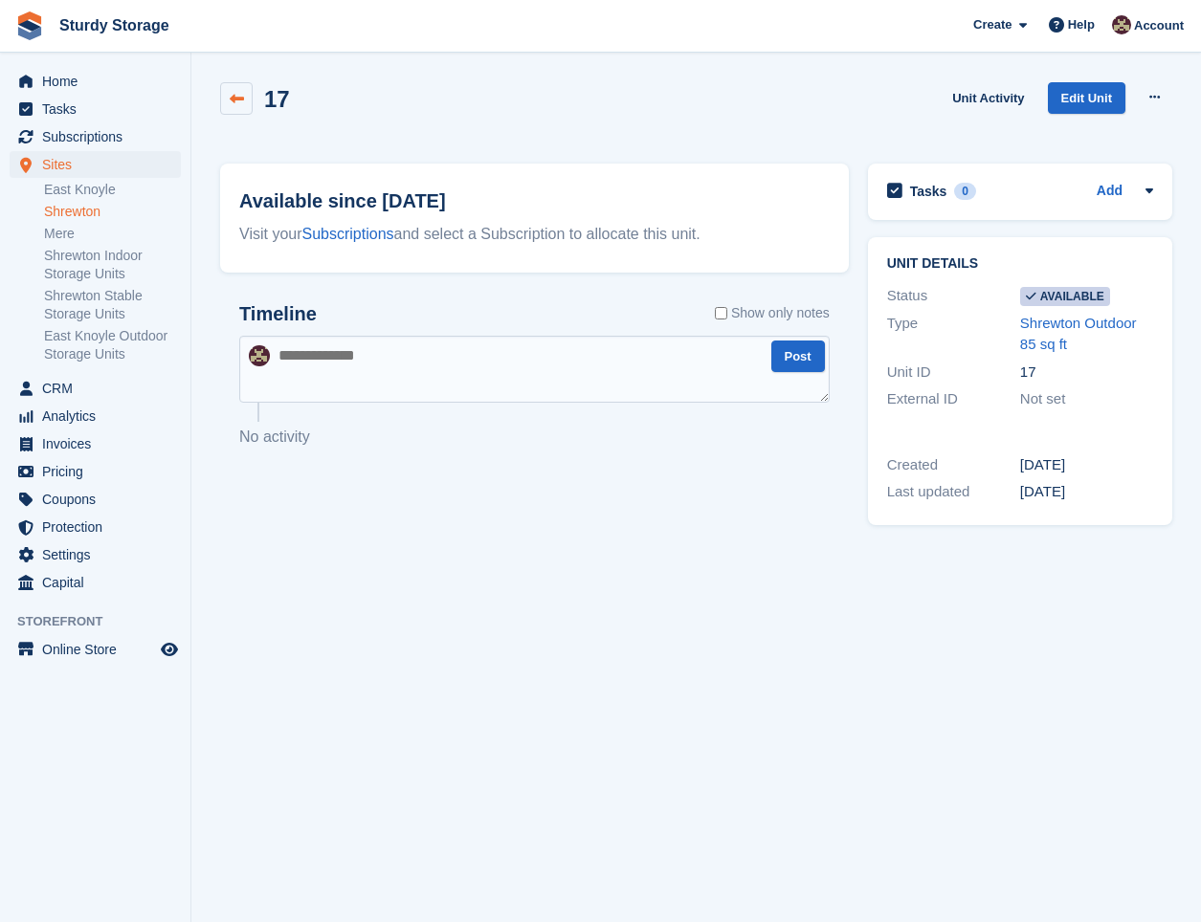
click at [230, 96] on icon at bounding box center [237, 99] width 14 height 14
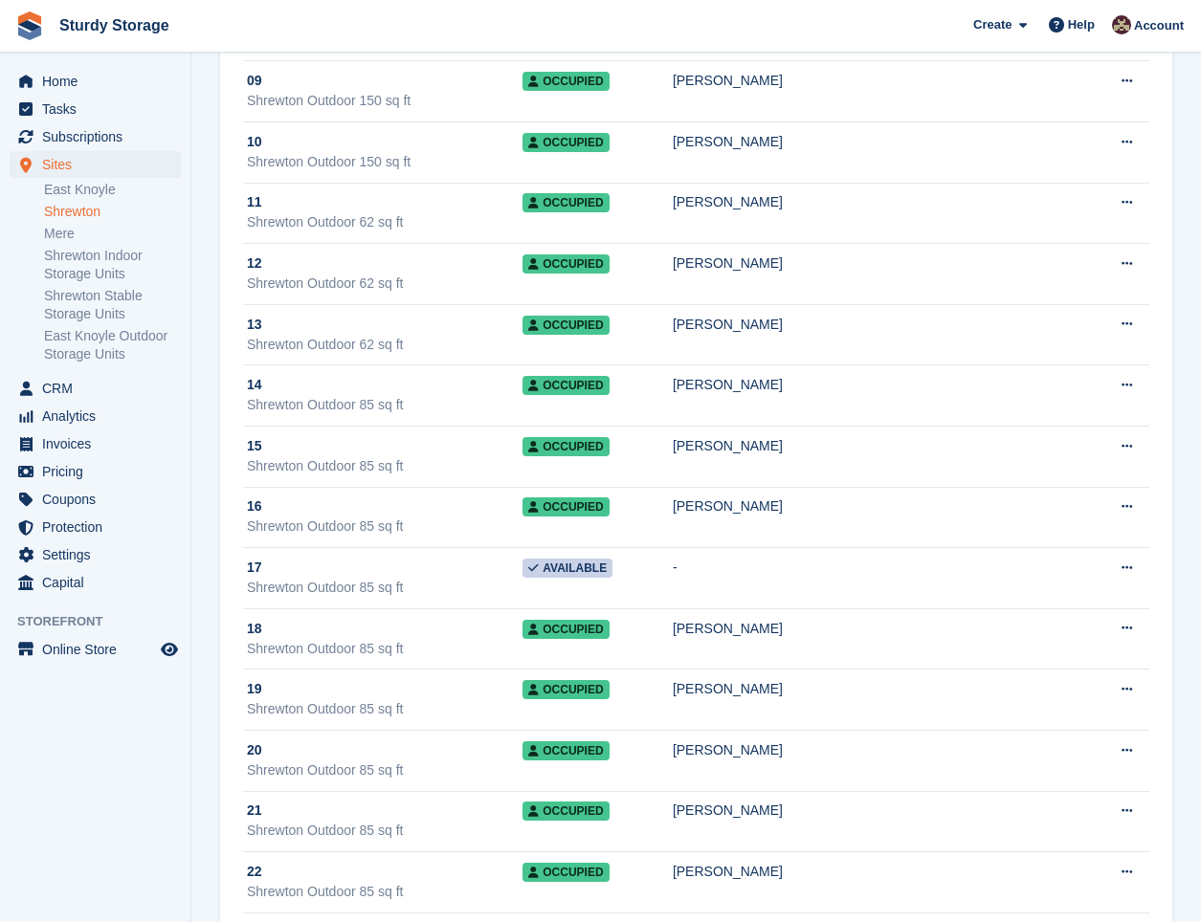
scroll to position [1492, 0]
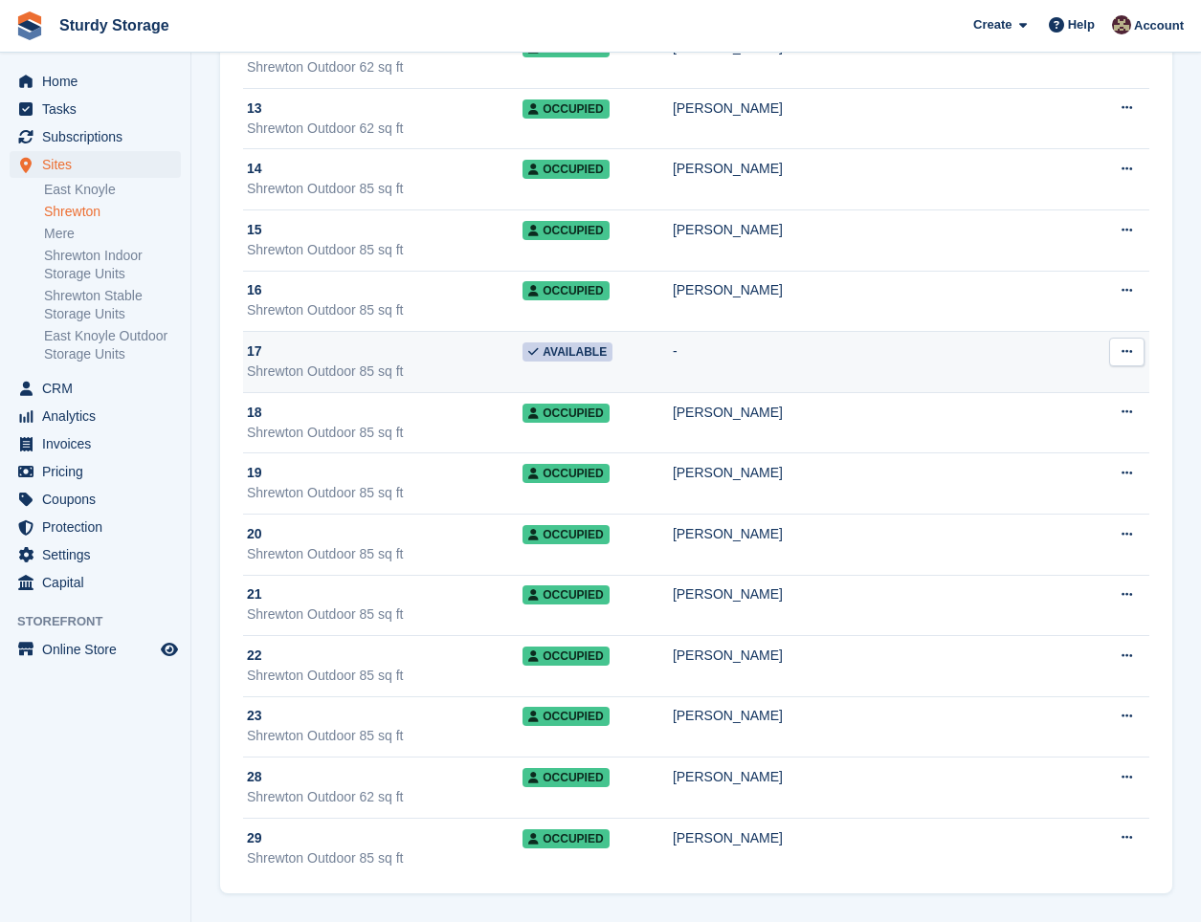
click at [1130, 352] on icon at bounding box center [1126, 351] width 11 height 12
click at [1031, 412] on p "Unit activity" at bounding box center [1052, 414] width 166 height 25
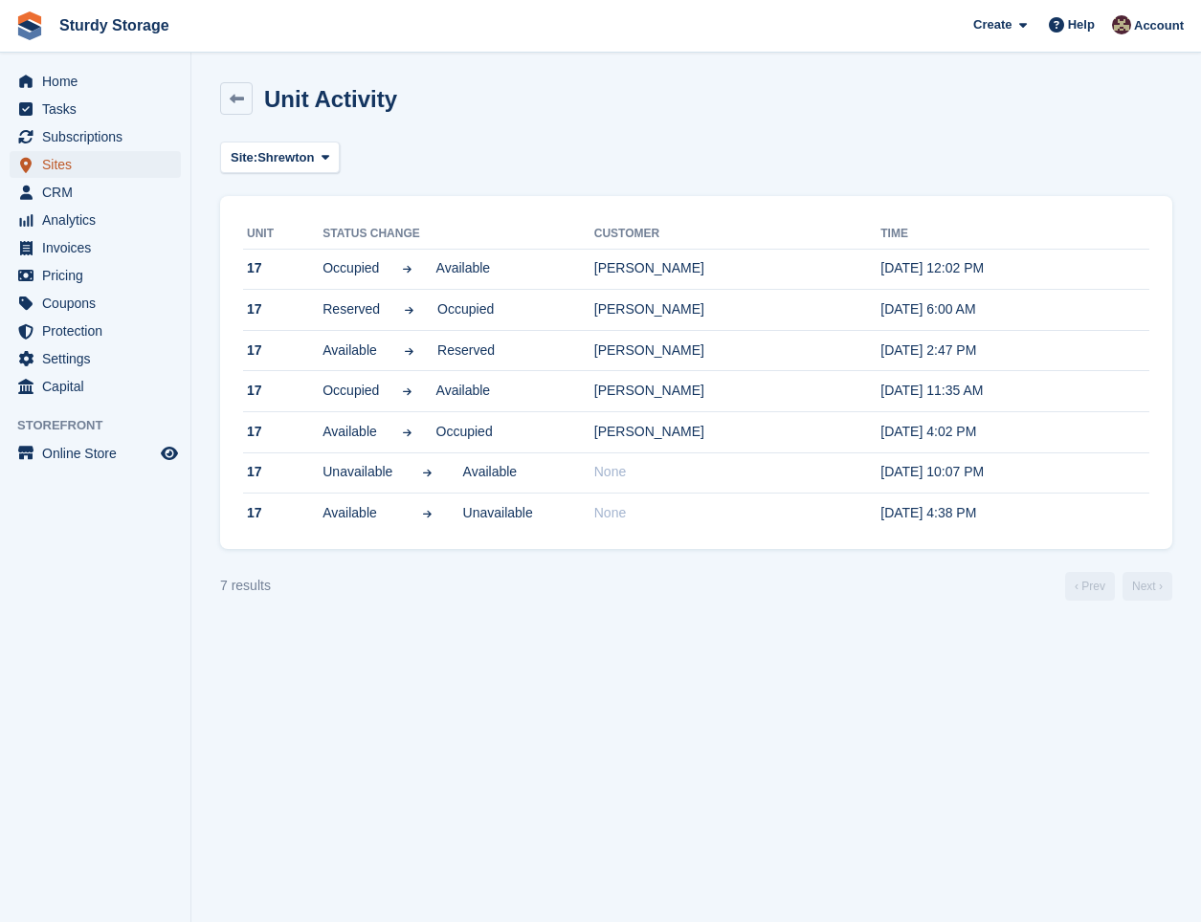
click at [71, 162] on span "Sites" at bounding box center [99, 164] width 115 height 27
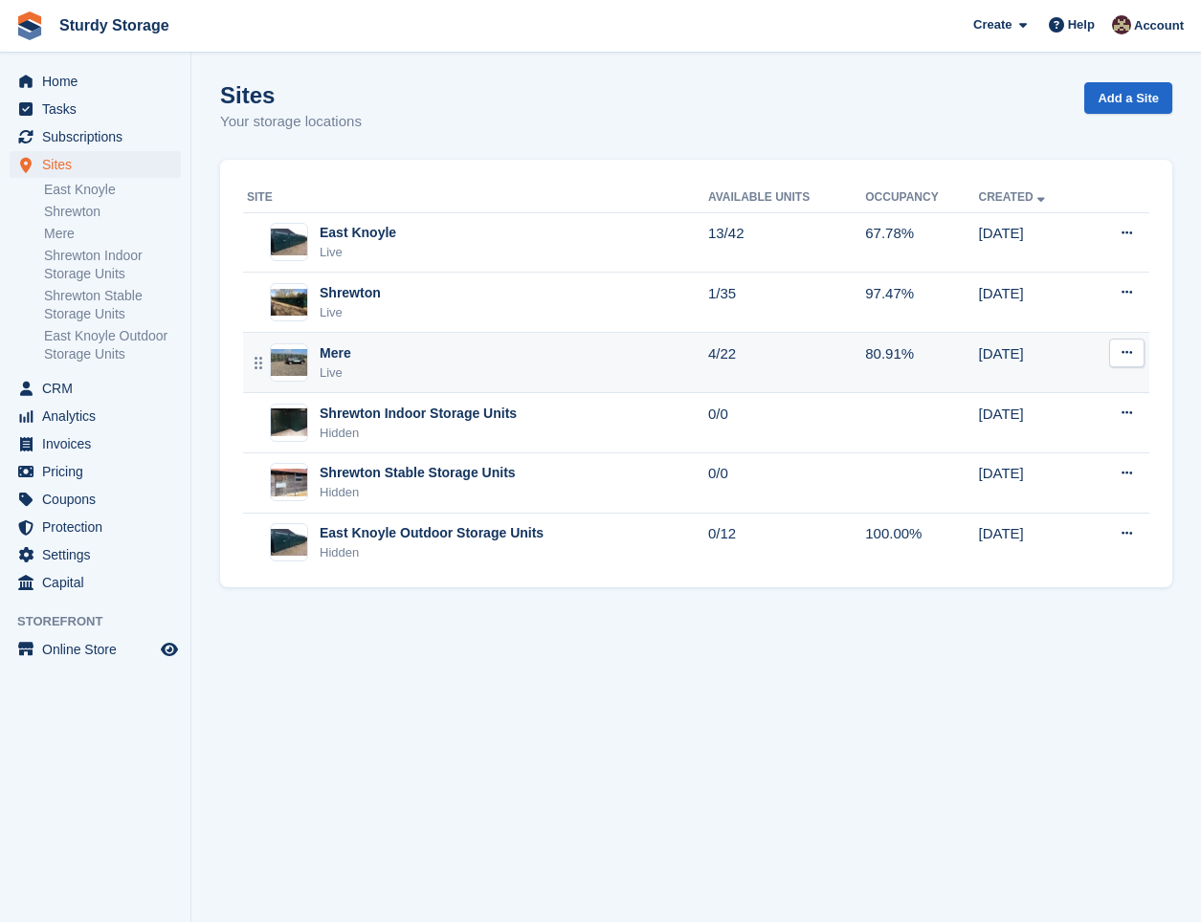
click at [327, 352] on div "Mere" at bounding box center [336, 353] width 32 height 20
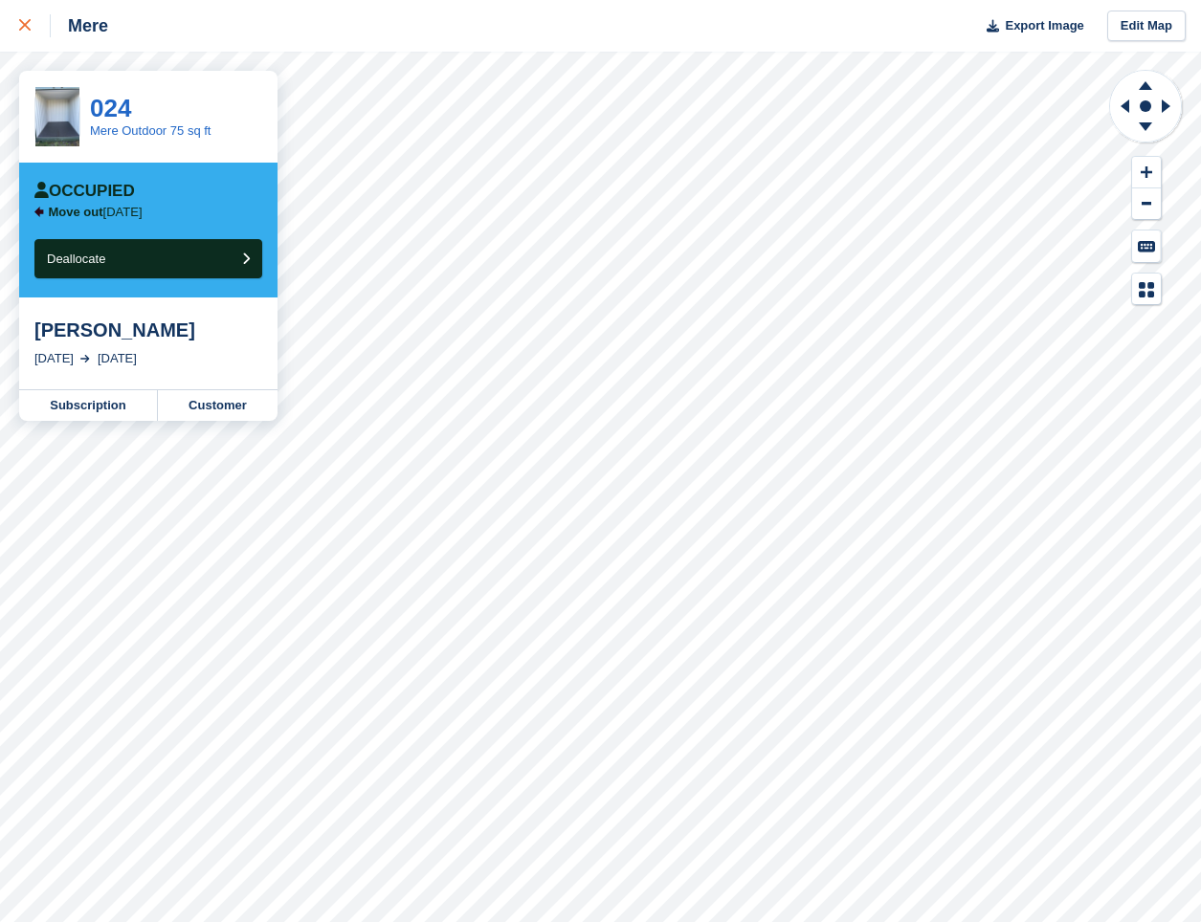
click at [20, 28] on icon at bounding box center [24, 24] width 11 height 11
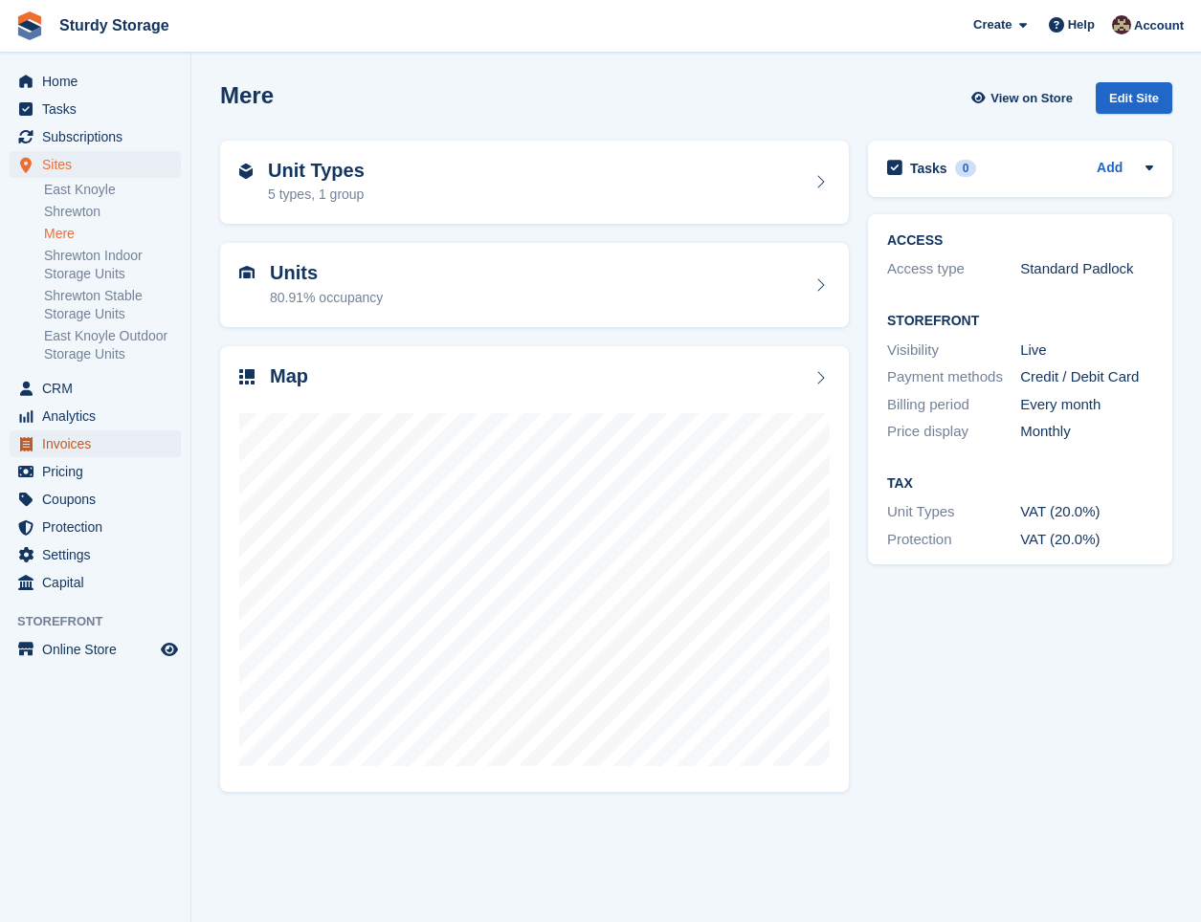
click at [84, 439] on span "Invoices" at bounding box center [99, 444] width 115 height 27
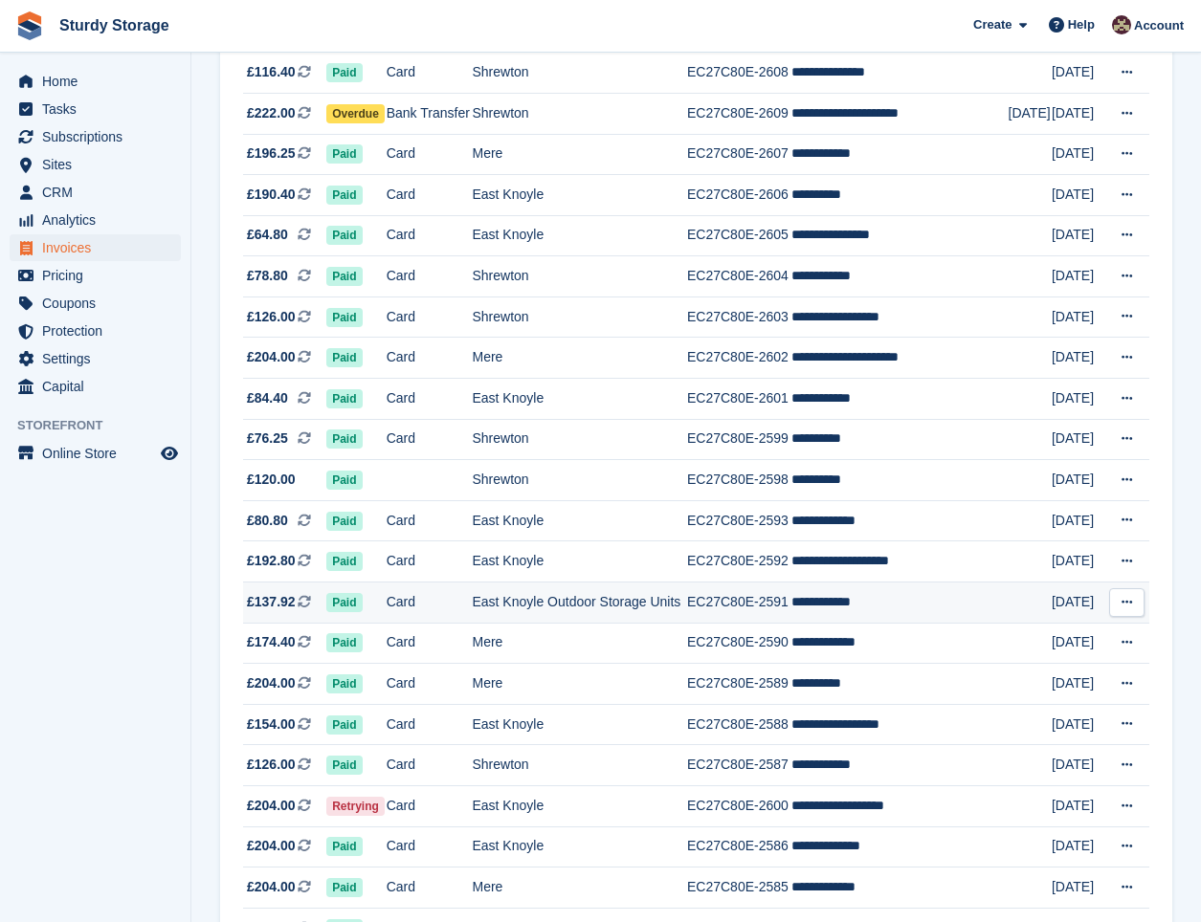
scroll to position [1371, 0]
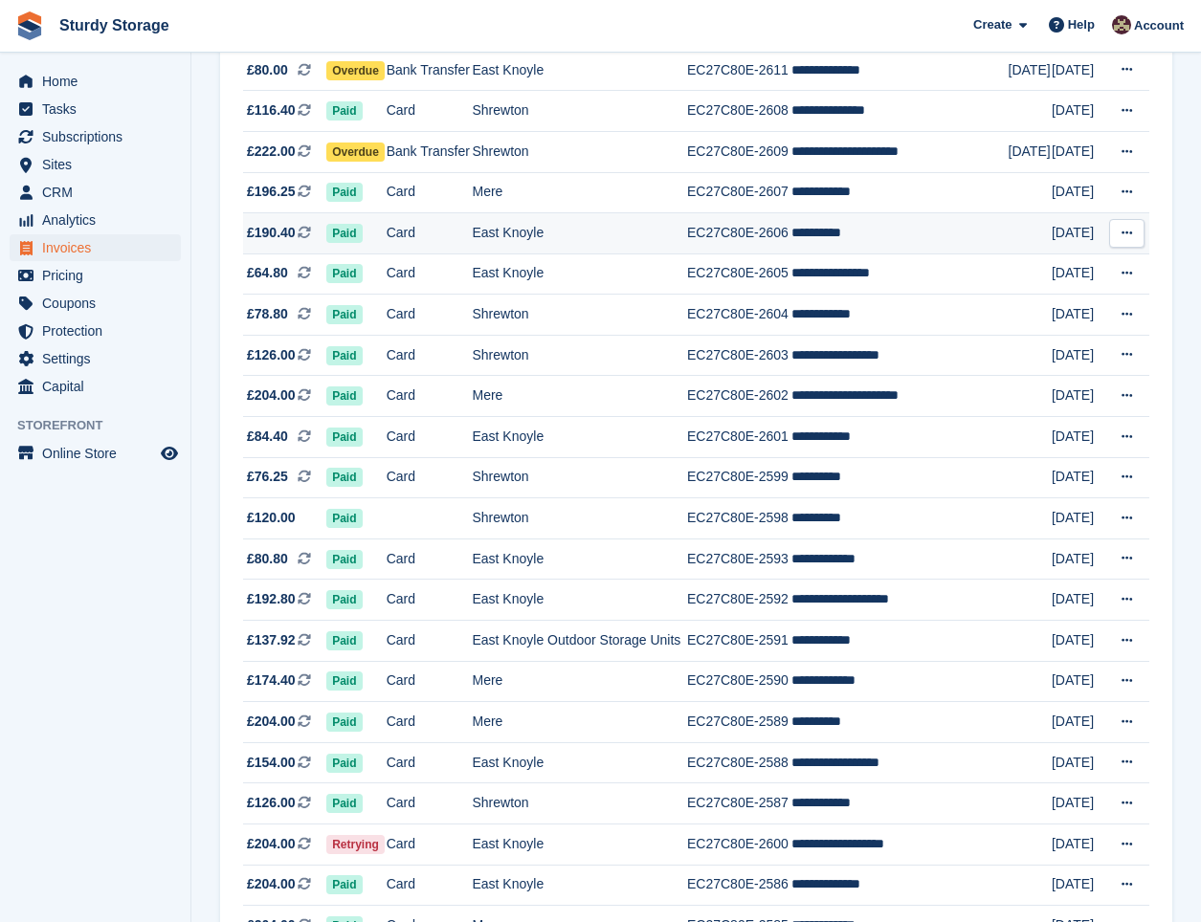
click at [605, 226] on td "East Knoyle" at bounding box center [579, 233] width 215 height 41
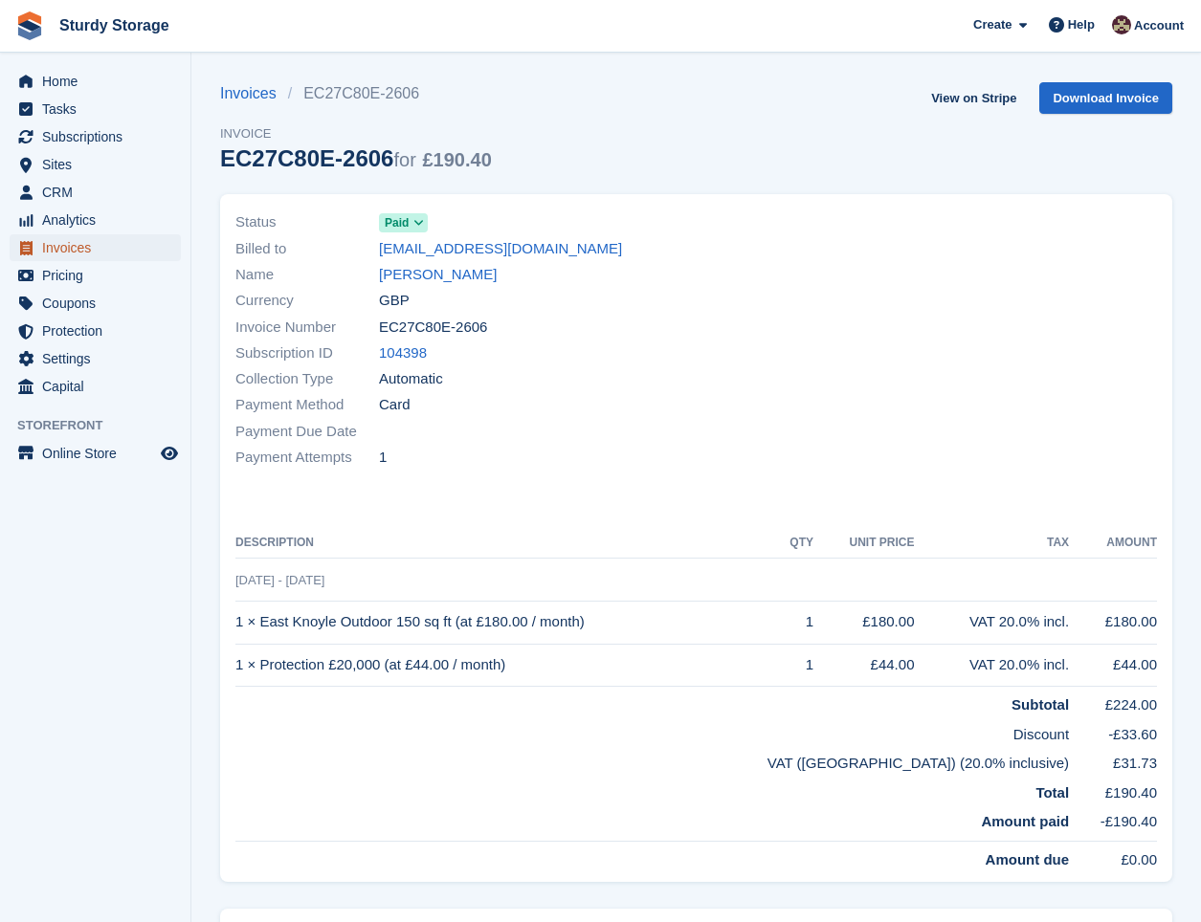
click at [54, 248] on span "Invoices" at bounding box center [99, 247] width 115 height 27
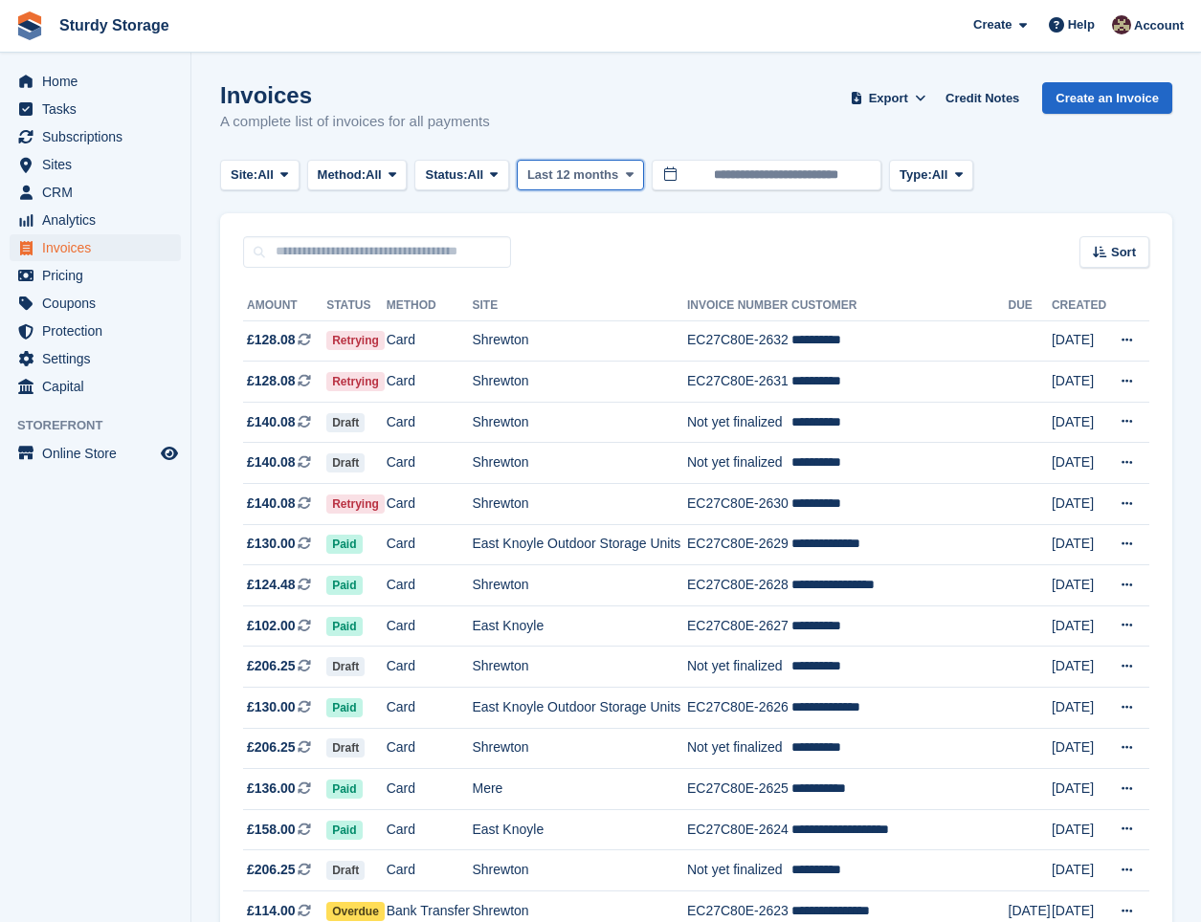
click at [603, 173] on span "Last 12 months" at bounding box center [572, 175] width 91 height 19
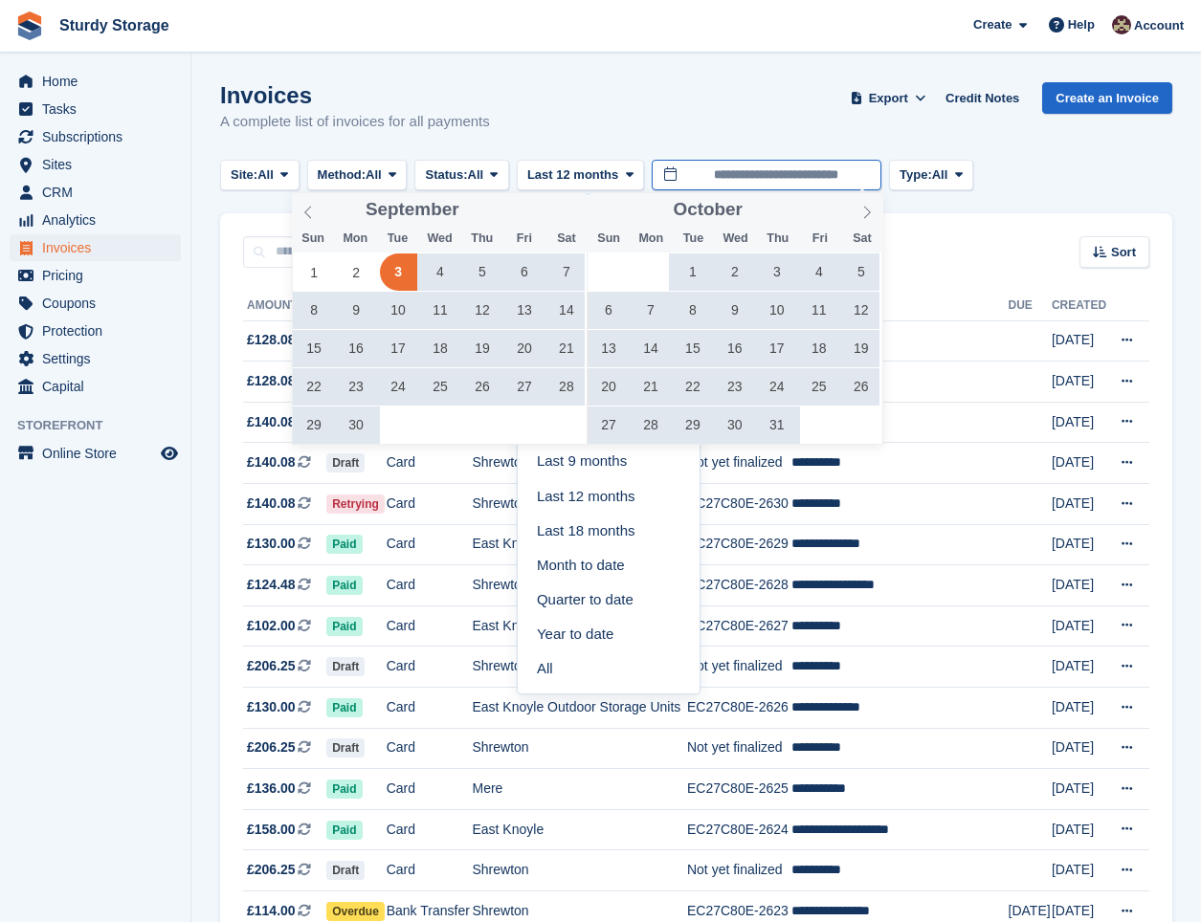
click at [766, 175] on input "**********" at bounding box center [767, 176] width 230 height 32
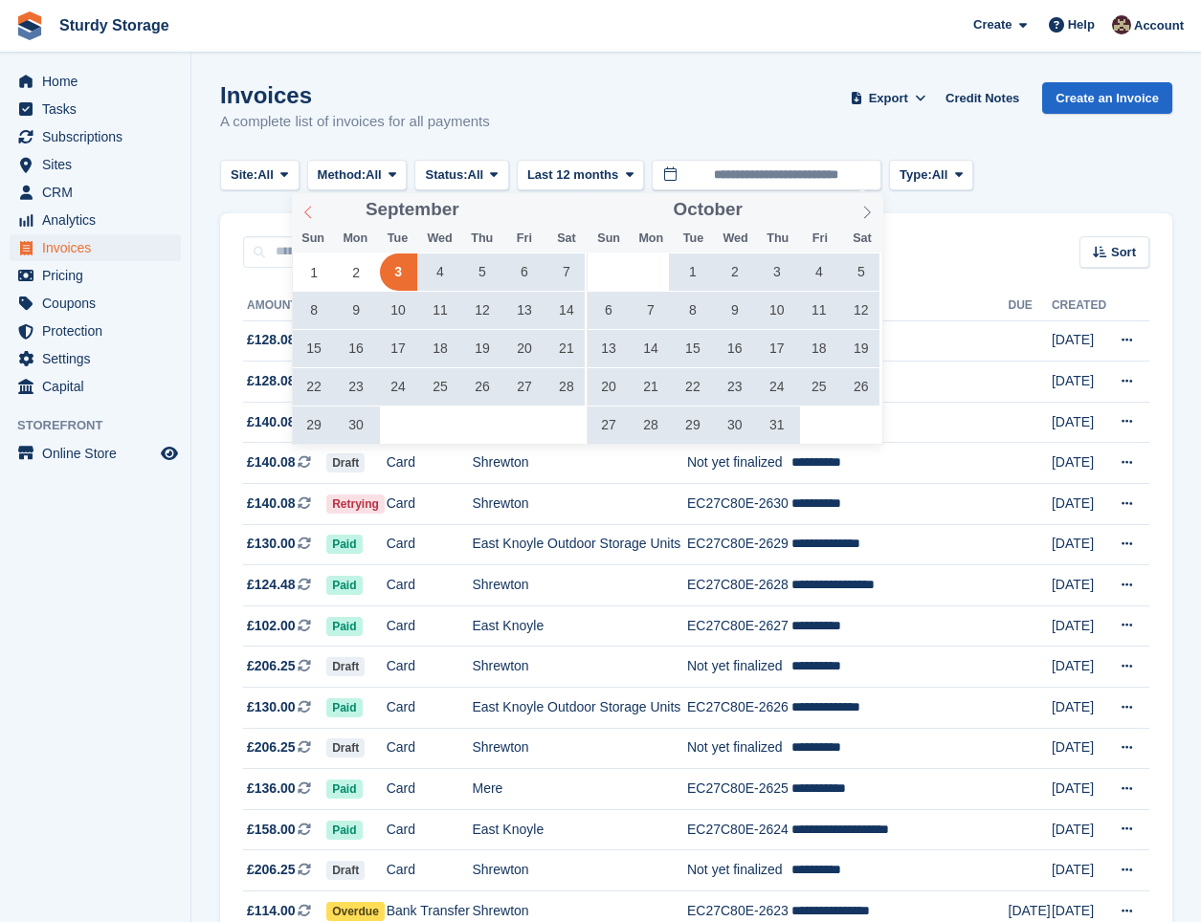
click at [310, 210] on icon at bounding box center [307, 212] width 13 height 13
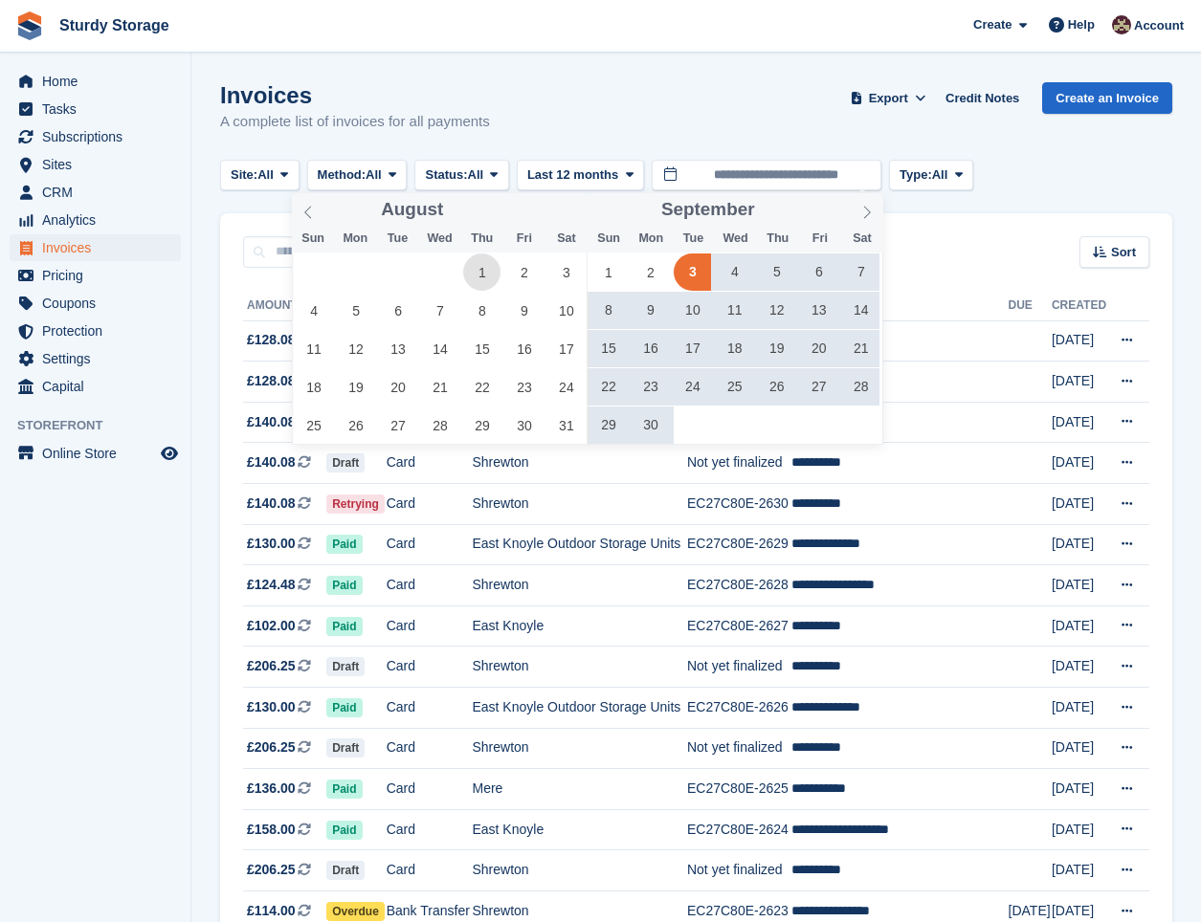
click at [482, 267] on span "1" at bounding box center [481, 272] width 37 height 37
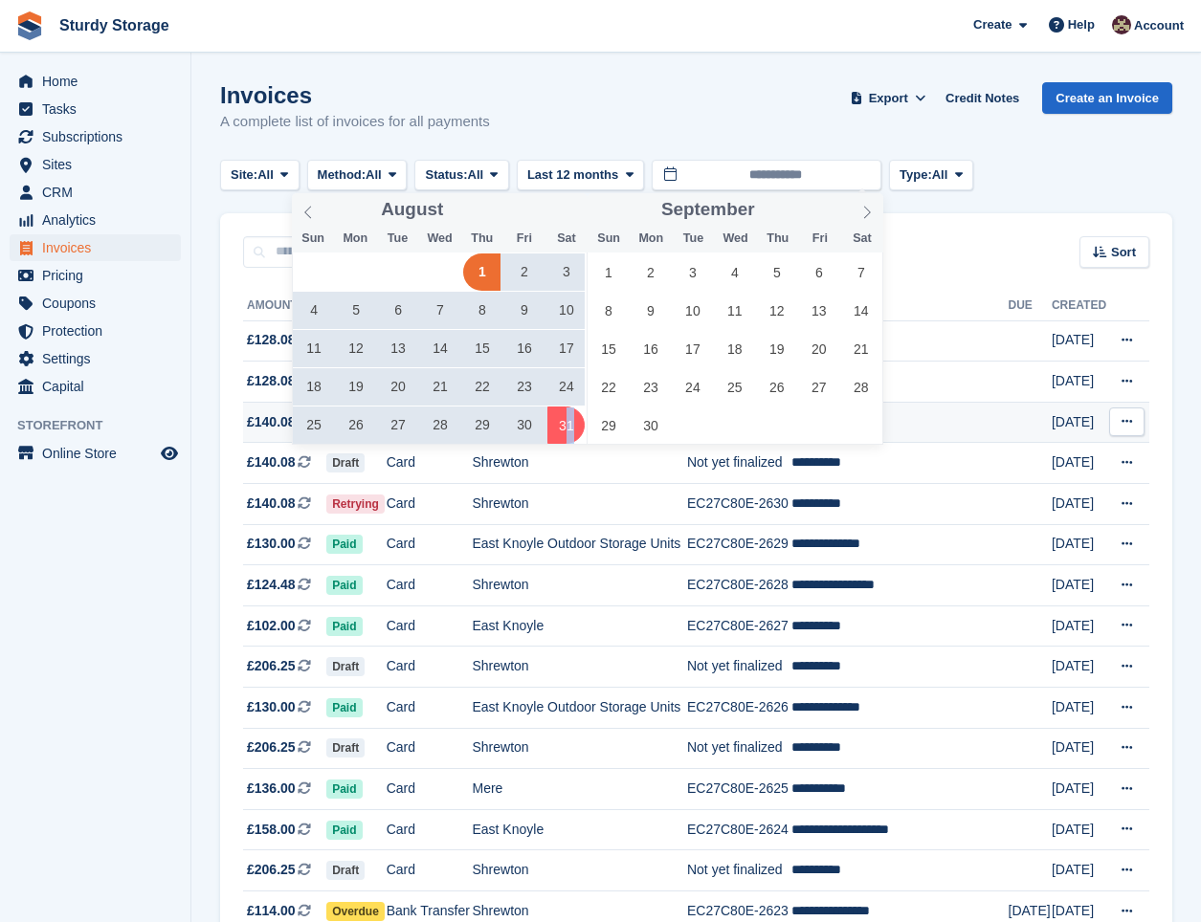
click at [570, 435] on span "31" at bounding box center [565, 425] width 37 height 37
type input "**********"
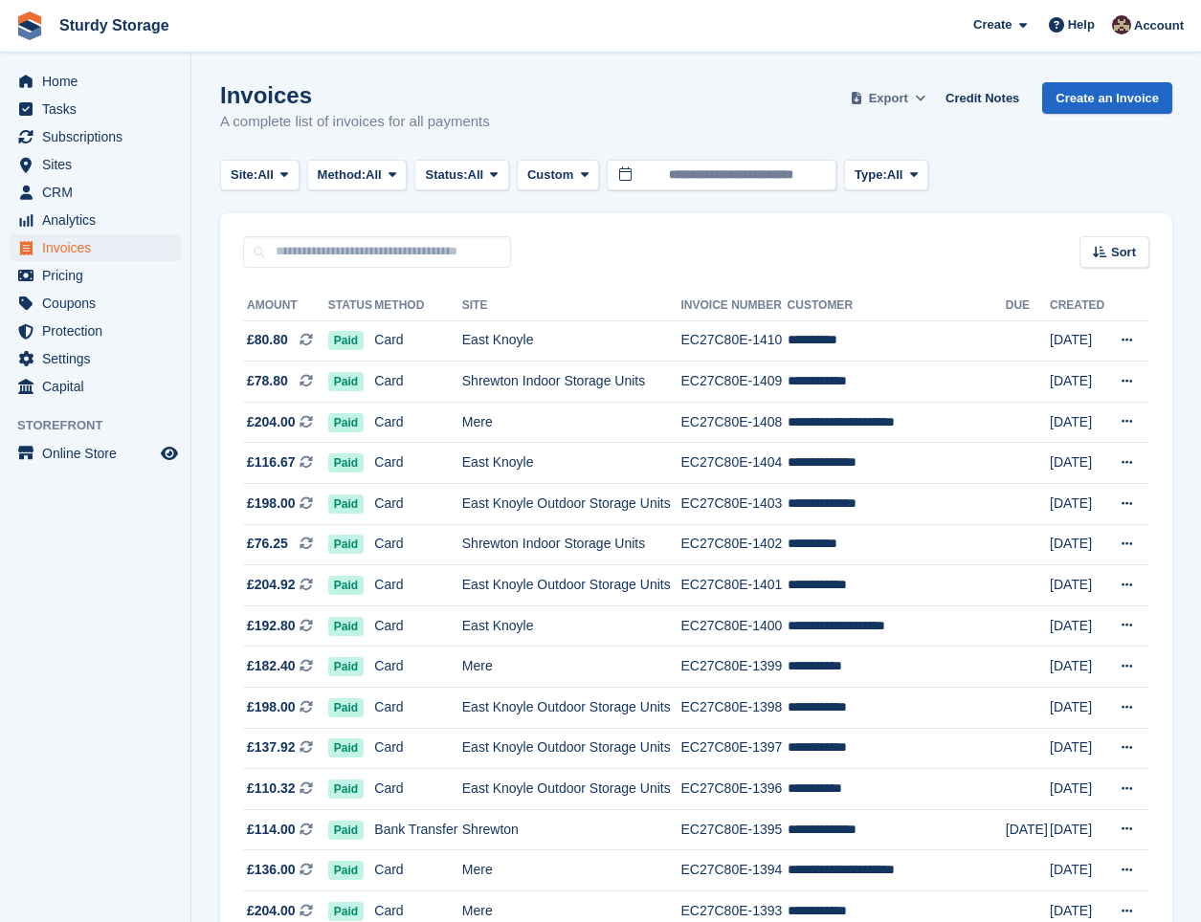
click at [894, 95] on span "Export" at bounding box center [888, 98] width 39 height 19
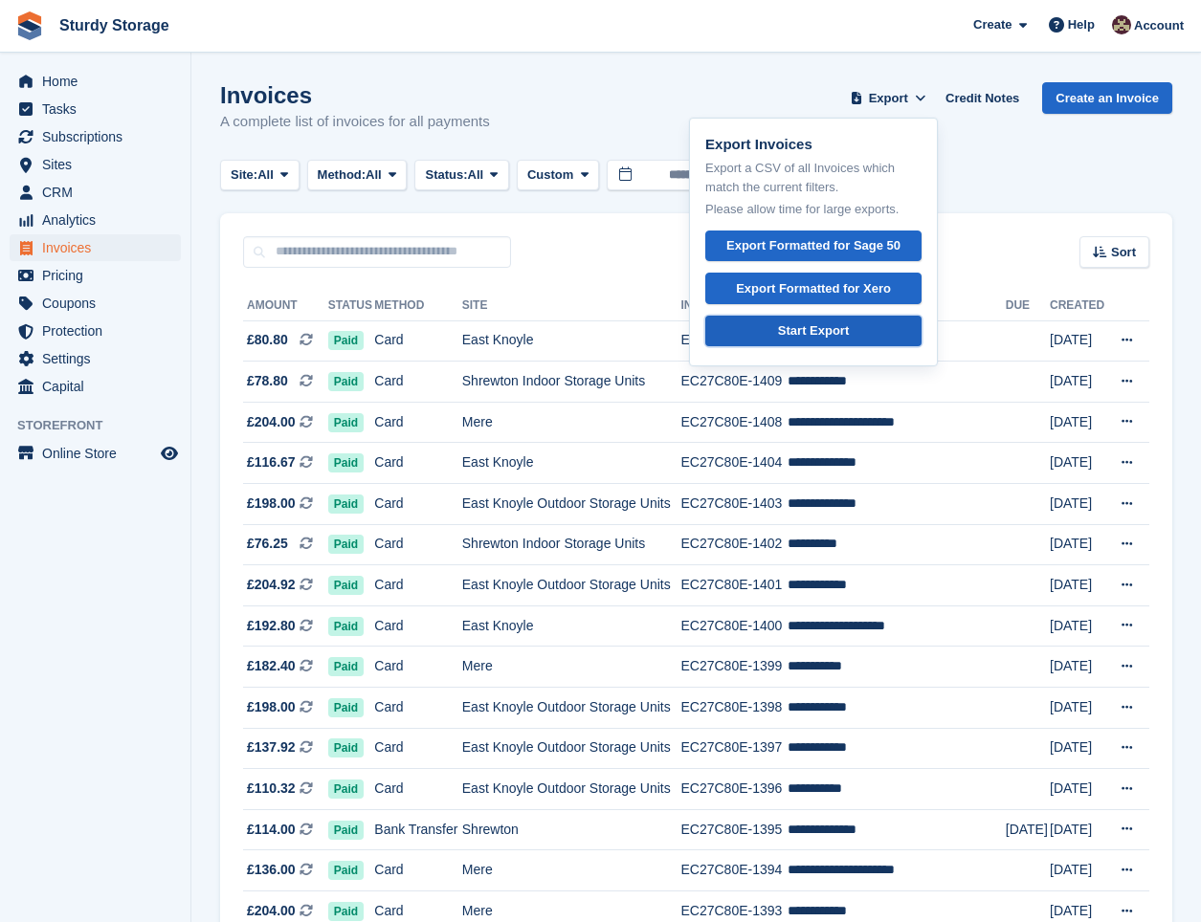
click at [834, 331] on div "Start Export" at bounding box center [813, 330] width 71 height 19
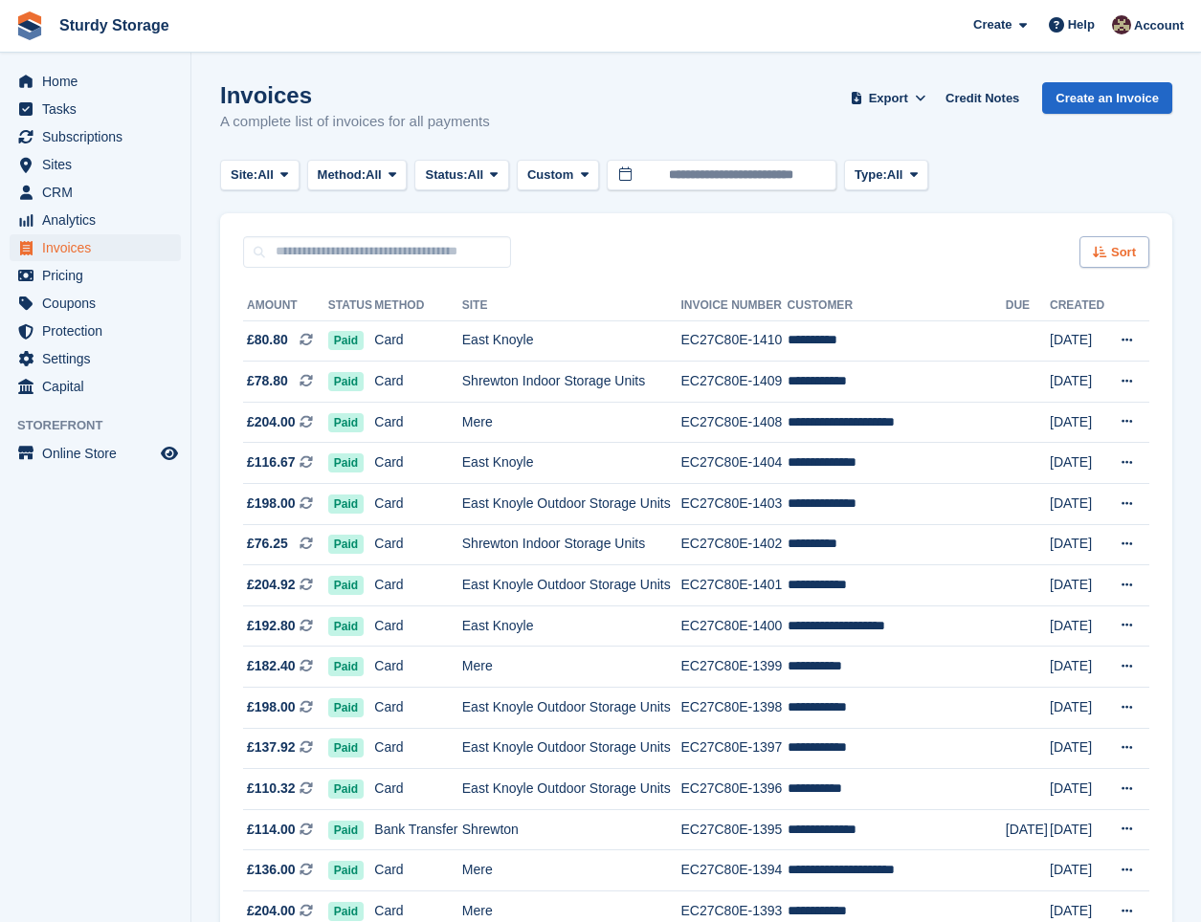
click at [1122, 248] on span "Sort" at bounding box center [1123, 252] width 25 height 19
click at [58, 72] on span "Home" at bounding box center [99, 81] width 115 height 27
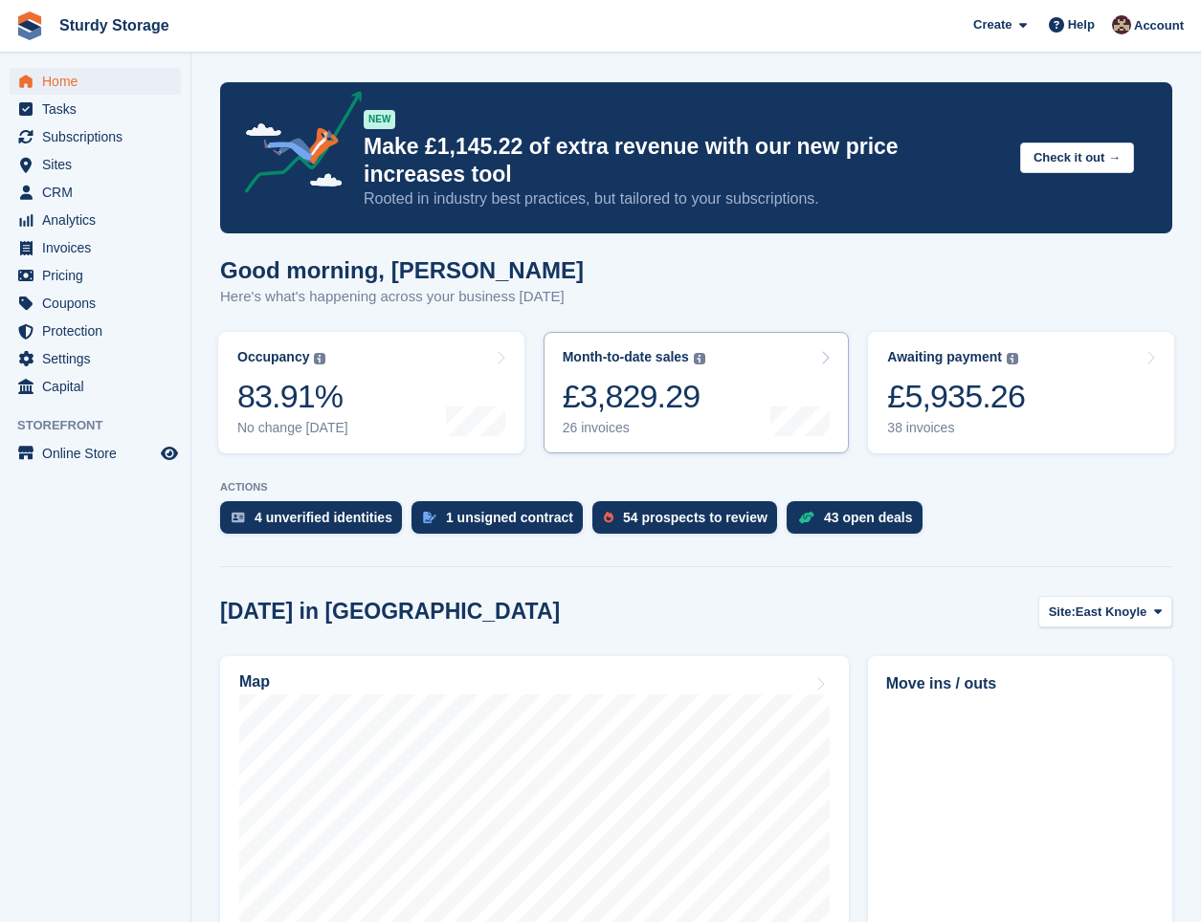
click at [653, 400] on div "£3,829.29" at bounding box center [634, 396] width 143 height 39
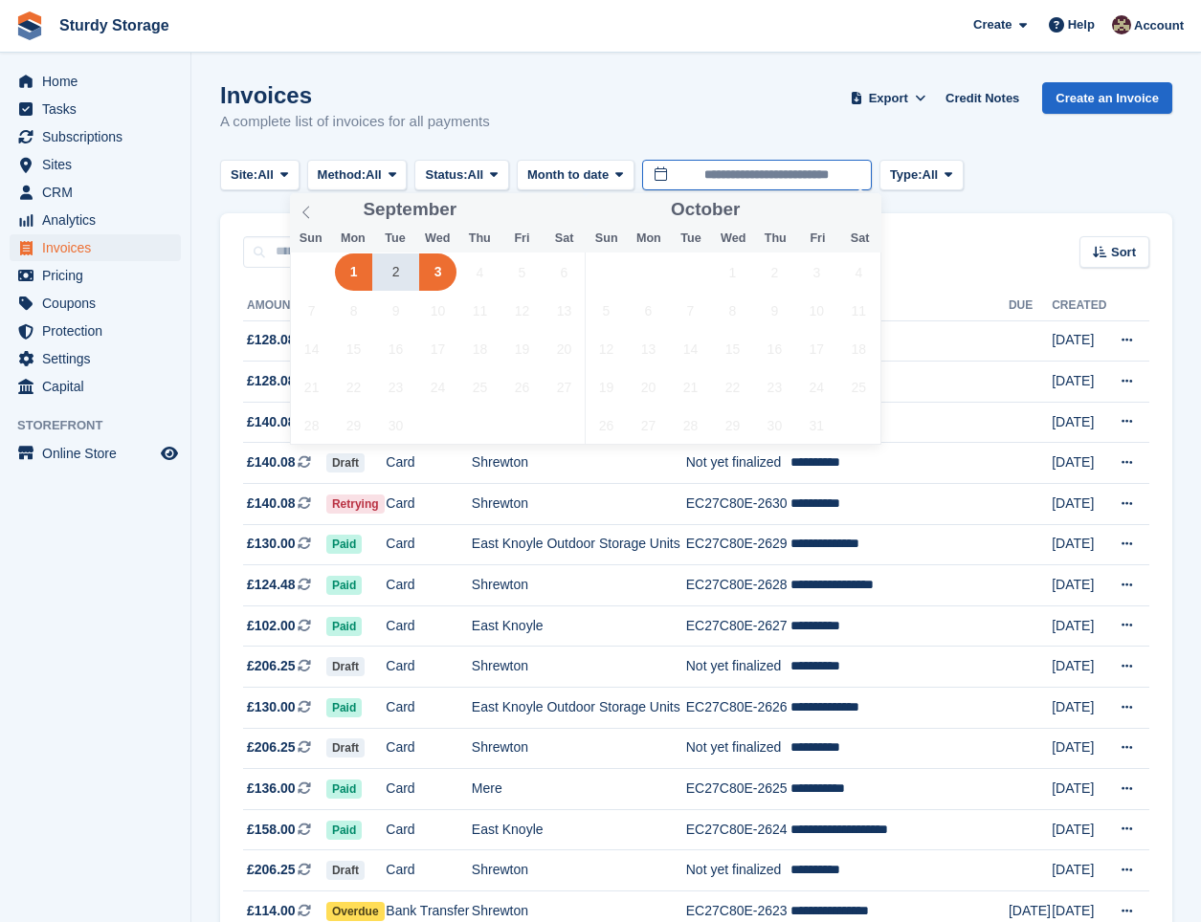
click at [765, 167] on input "**********" at bounding box center [757, 176] width 230 height 32
click at [304, 214] on icon at bounding box center [305, 212] width 13 height 13
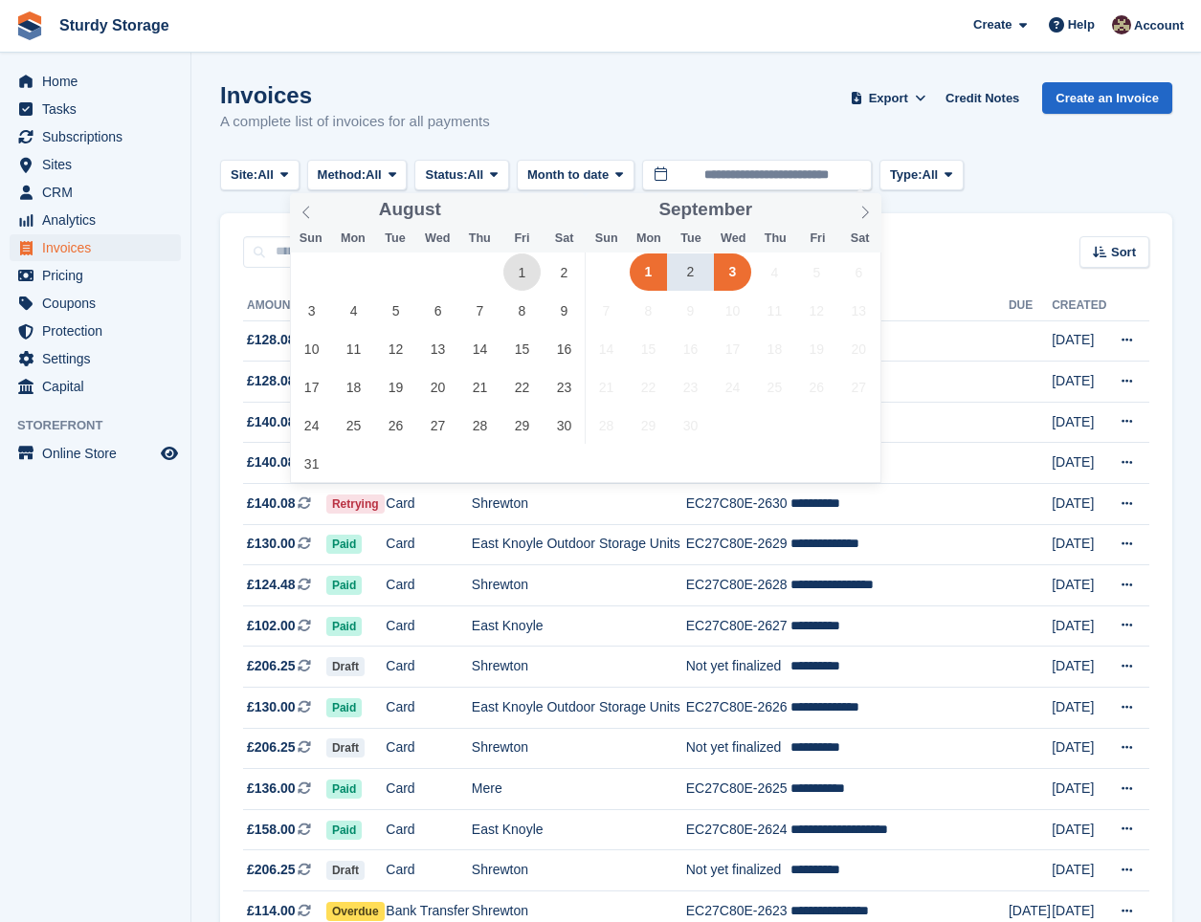
click at [527, 277] on span "1" at bounding box center [521, 272] width 37 height 37
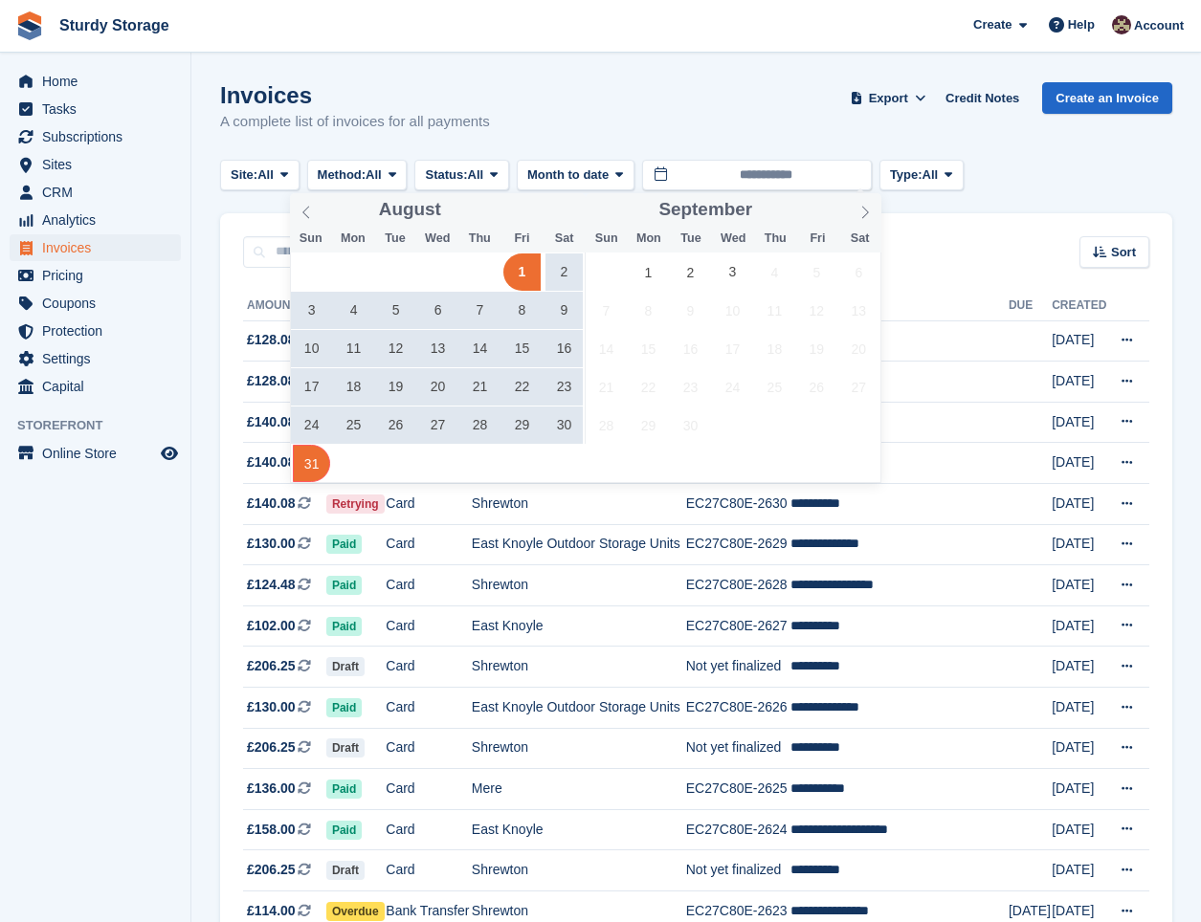
click at [310, 465] on span "31" at bounding box center [311, 463] width 37 height 37
type input "**********"
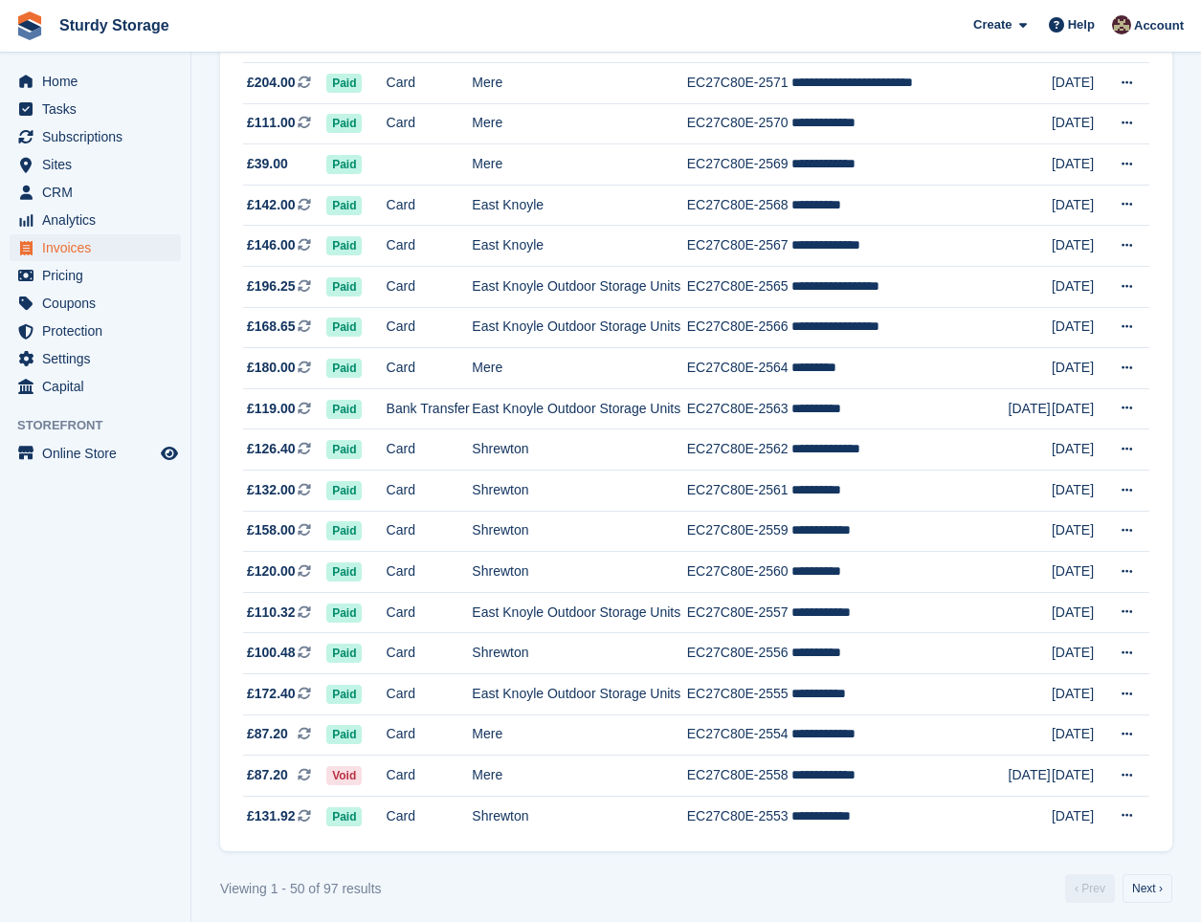
scroll to position [1531, 0]
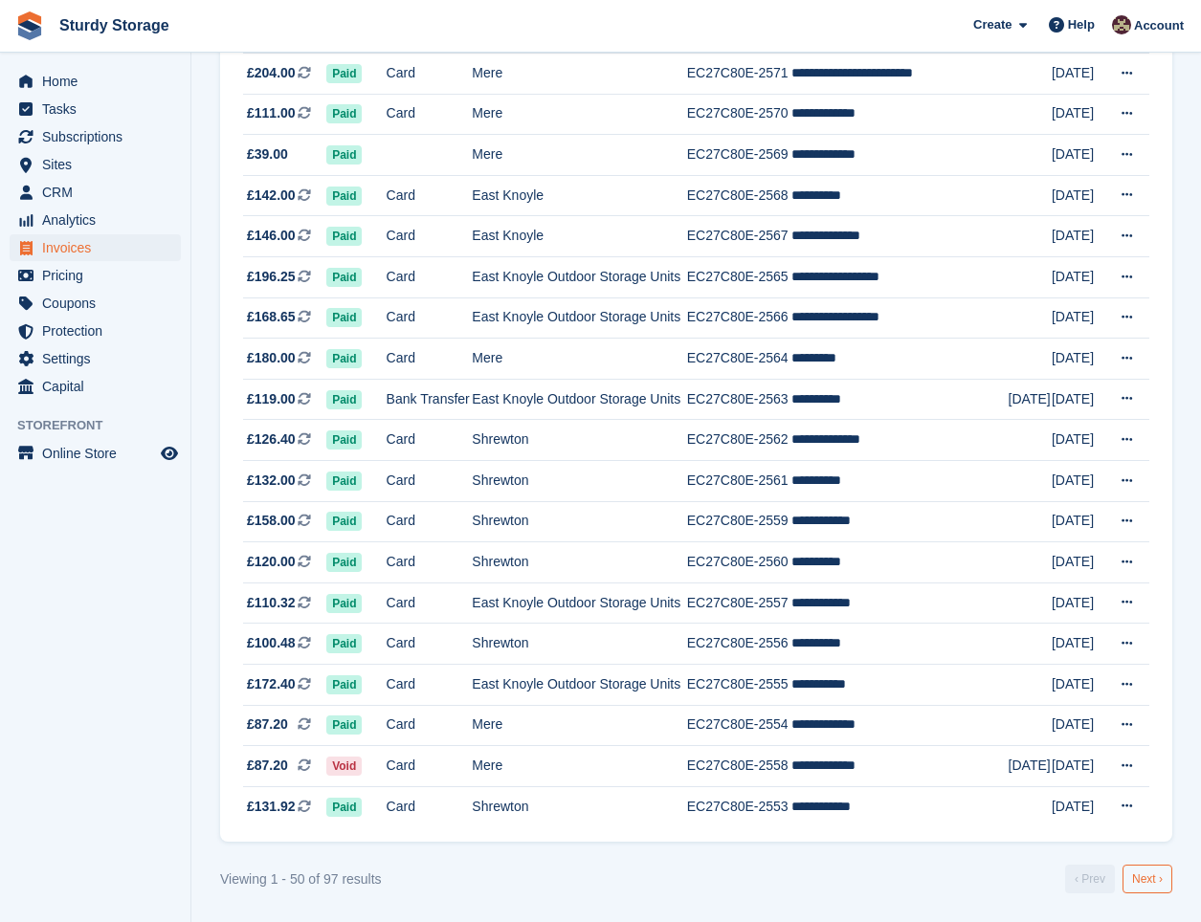
click at [1152, 876] on link "Next ›" at bounding box center [1147, 879] width 50 height 29
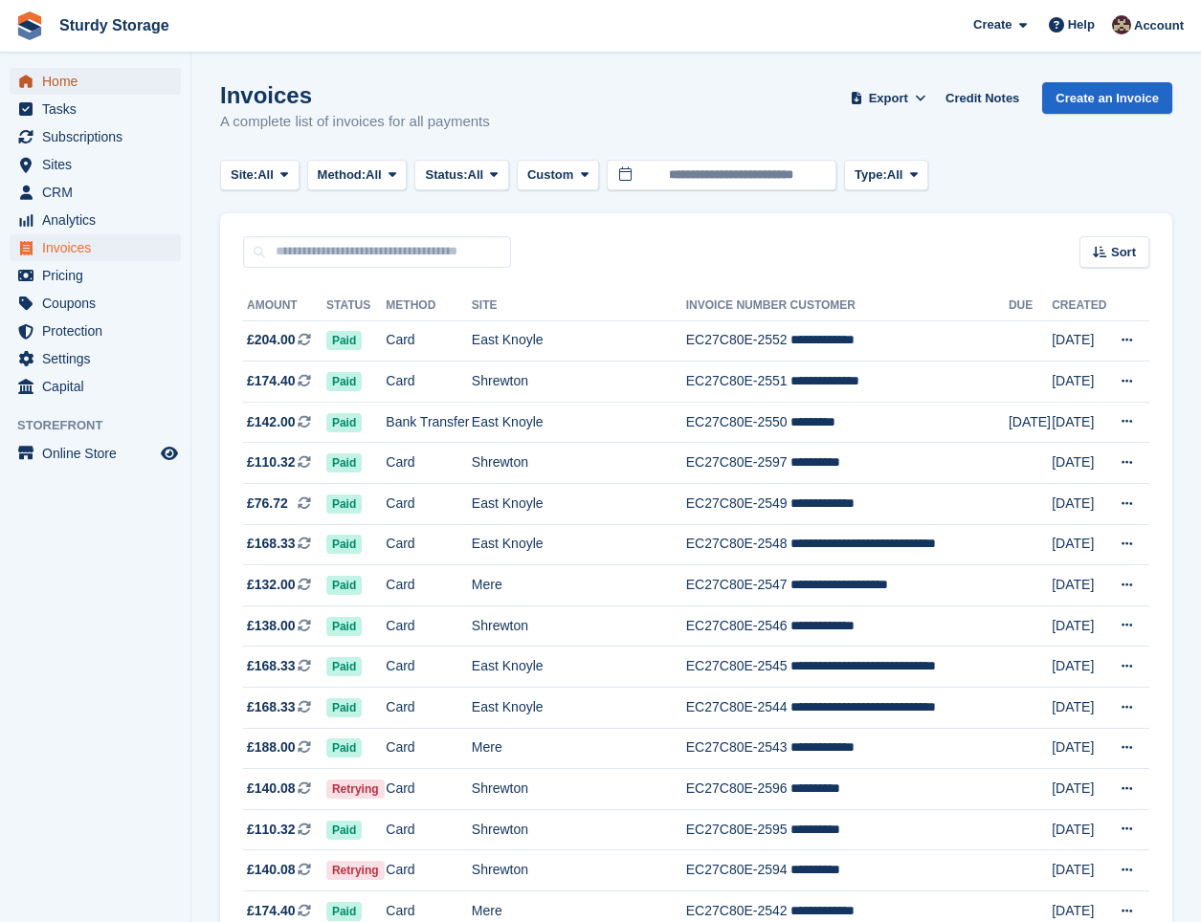
click at [65, 82] on span "Home" at bounding box center [99, 81] width 115 height 27
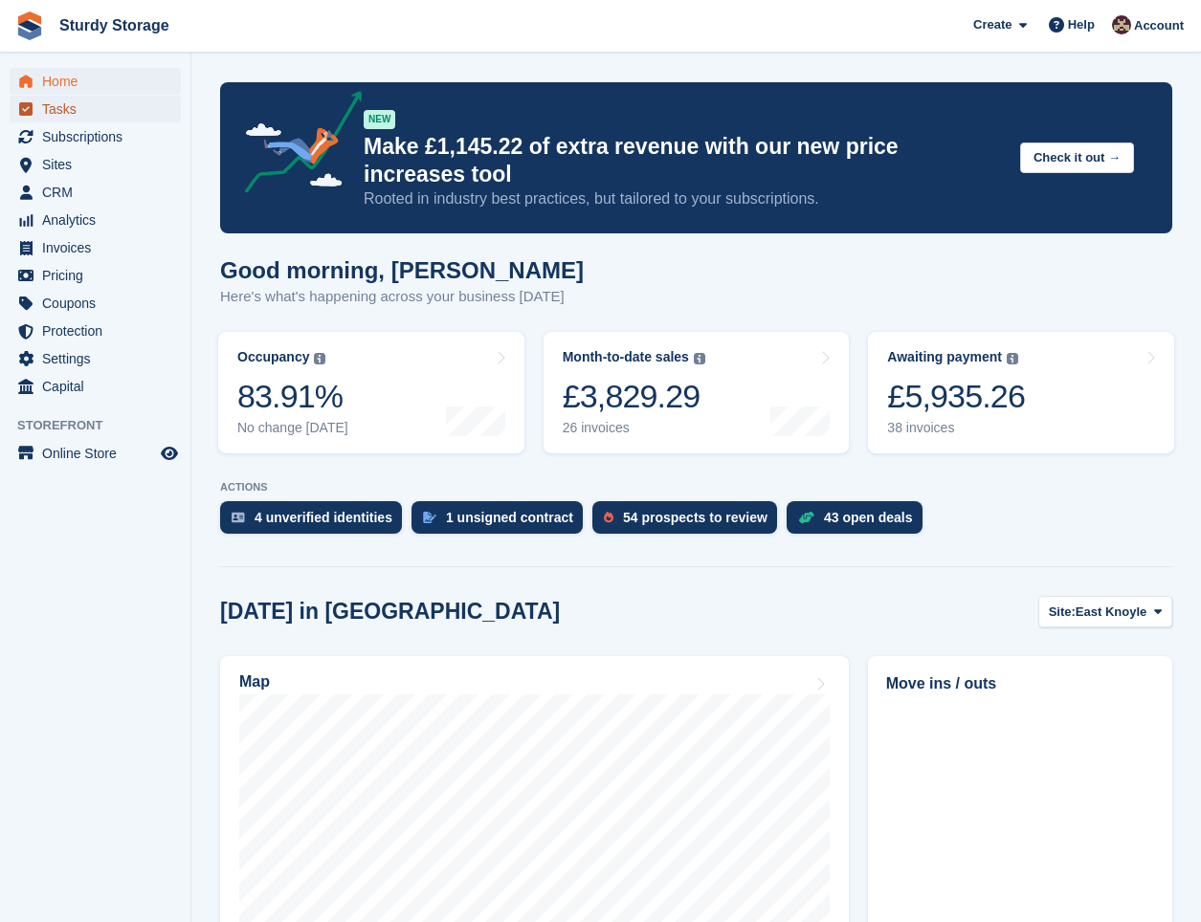
click at [77, 111] on span "Tasks" at bounding box center [99, 109] width 115 height 27
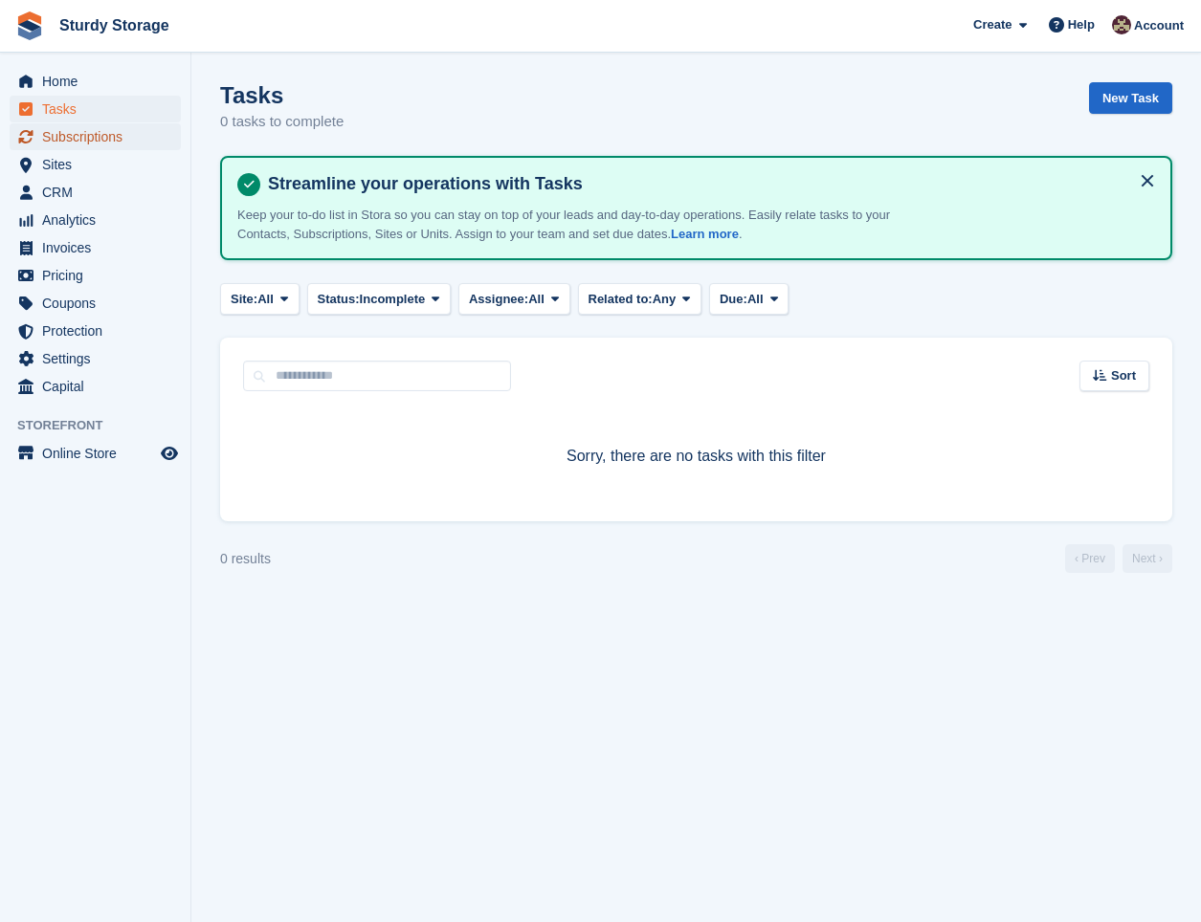
click at [82, 137] on span "Subscriptions" at bounding box center [99, 136] width 115 height 27
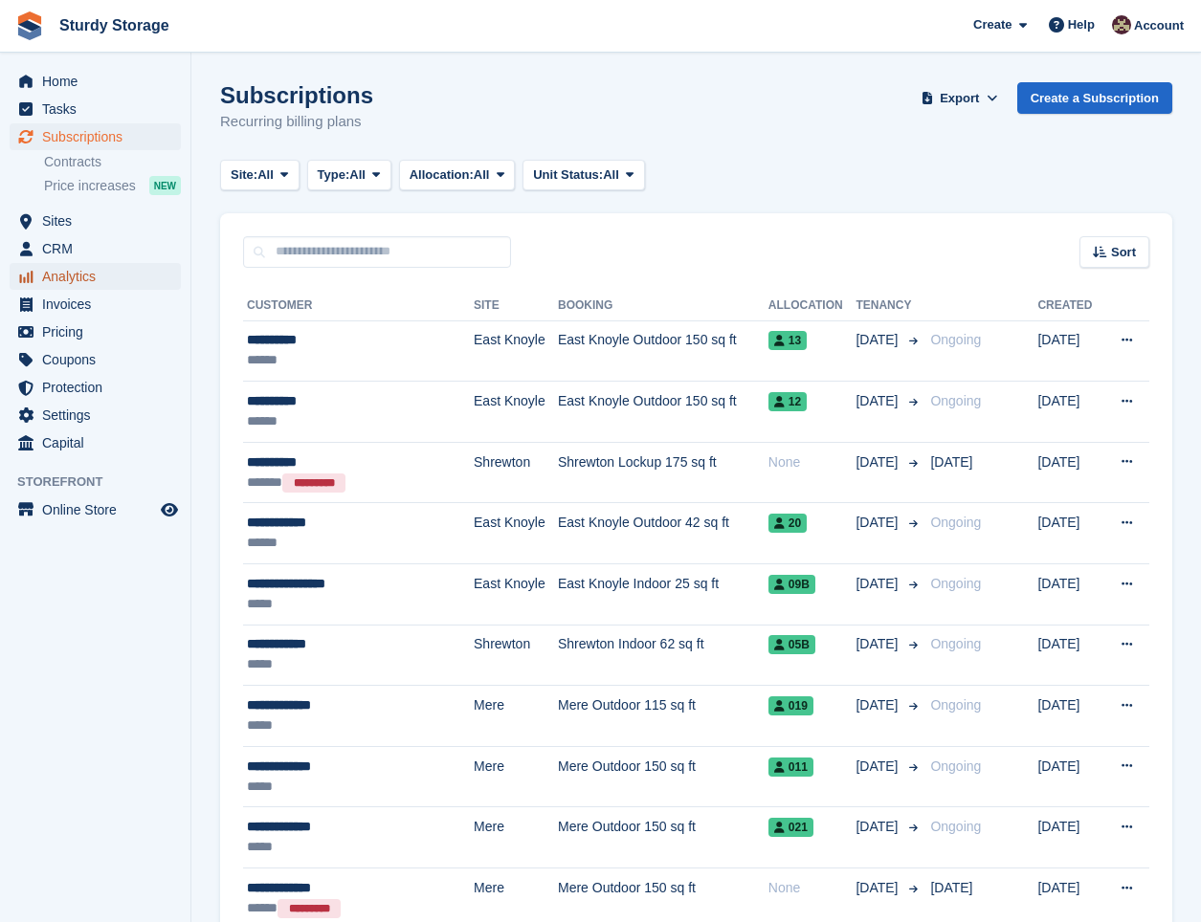
click at [90, 271] on span "Analytics" at bounding box center [99, 276] width 115 height 27
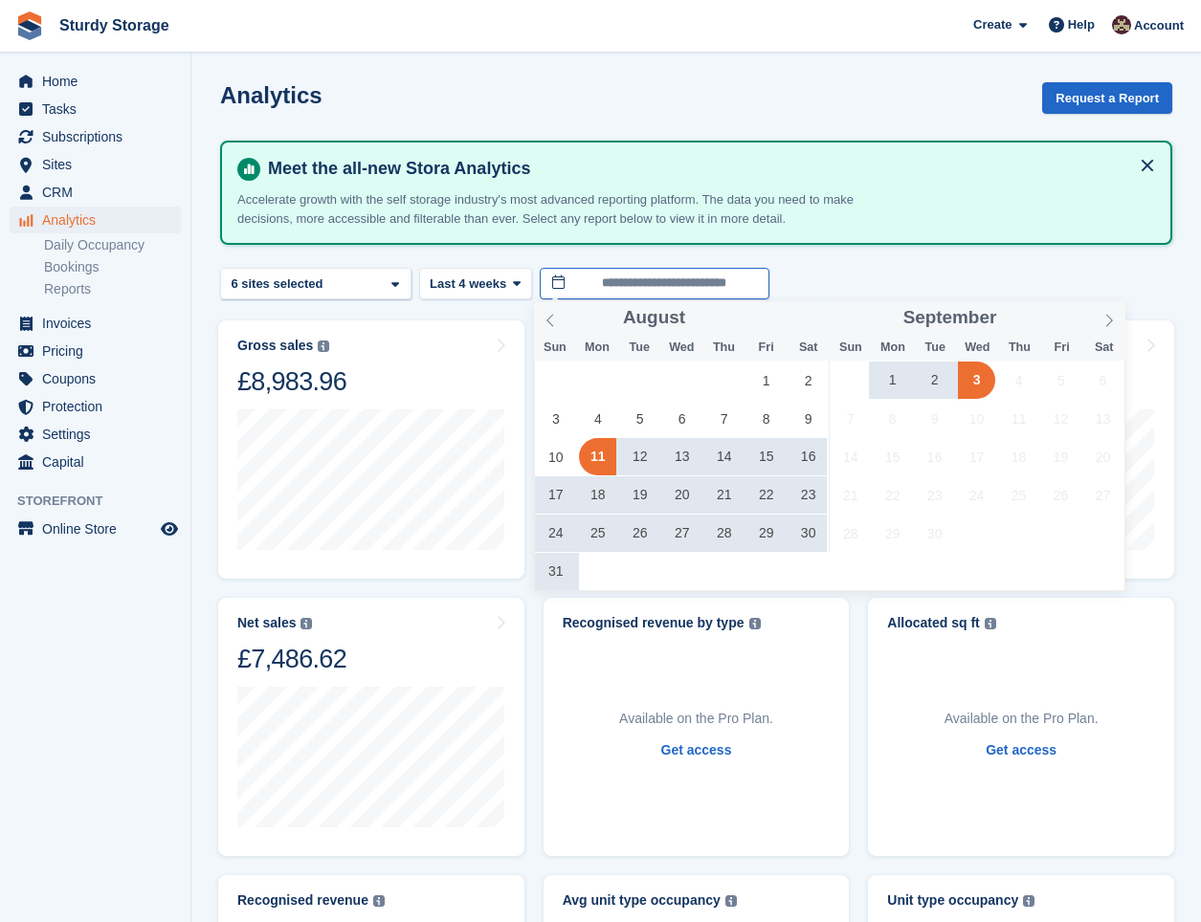
click at [666, 283] on input "**********" at bounding box center [655, 284] width 230 height 32
click at [772, 381] on span "1" at bounding box center [765, 380] width 37 height 37
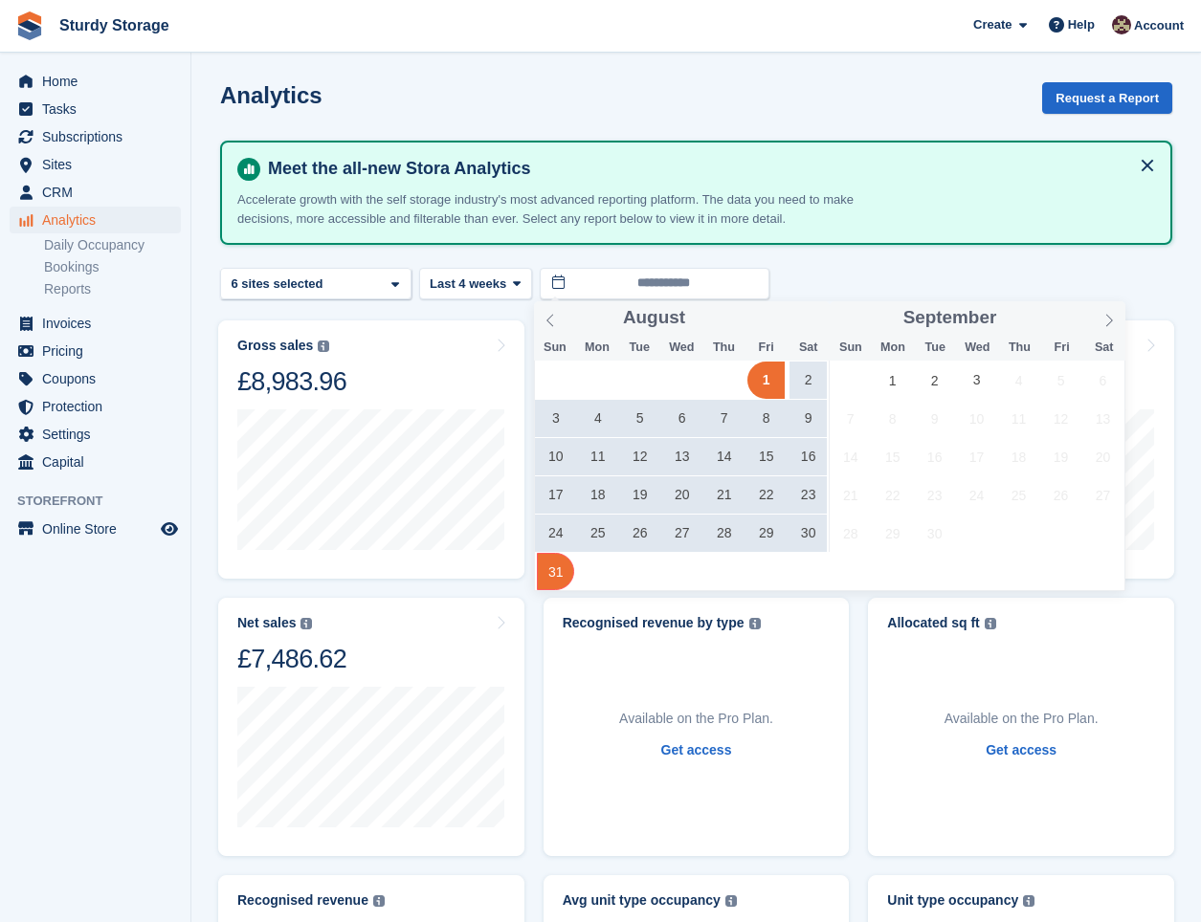
click at [550, 571] on span "31" at bounding box center [555, 571] width 37 height 37
type input "**********"
